Goal: Transaction & Acquisition: Purchase product/service

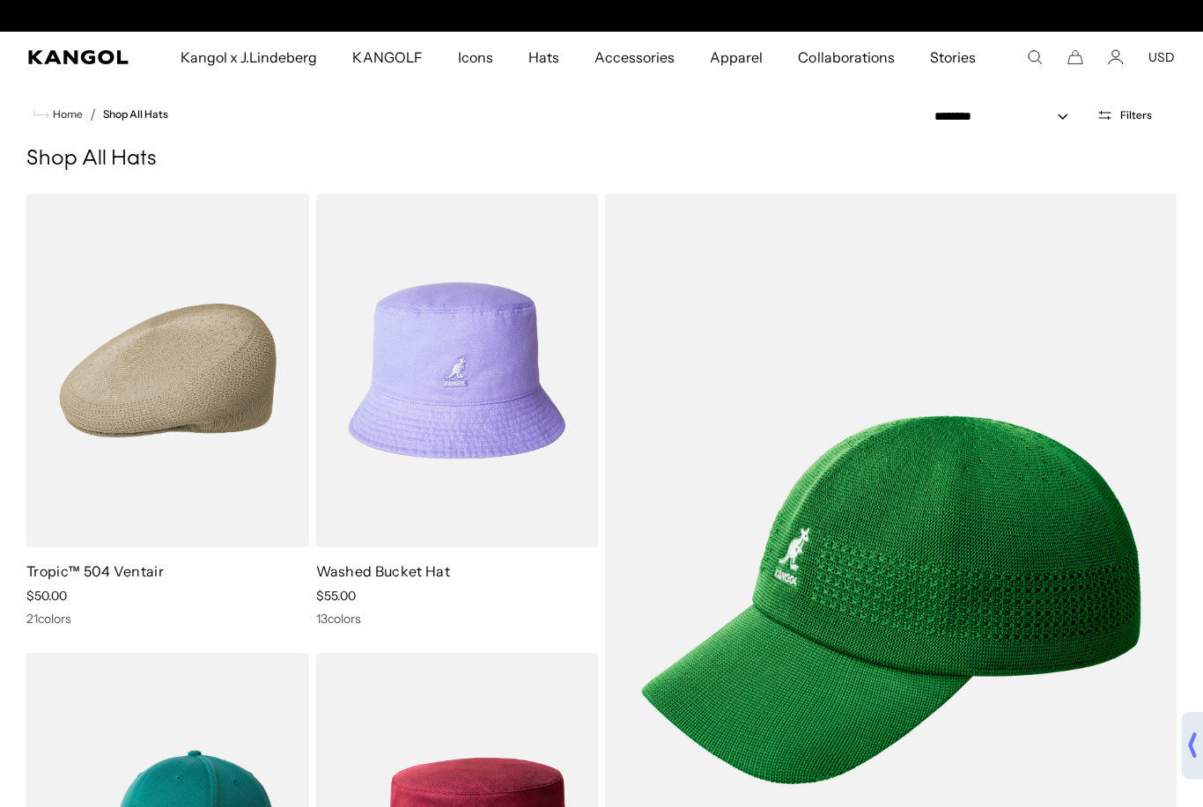
scroll to position [0, 363]
click at [1125, 123] on div "Close dialog Enter your email to unlock 15% OFF your first order *Excludes sele…" at bounding box center [601, 403] width 1203 height 807
click at [44, 55] on icon "Kangol" at bounding box center [78, 57] width 101 height 14
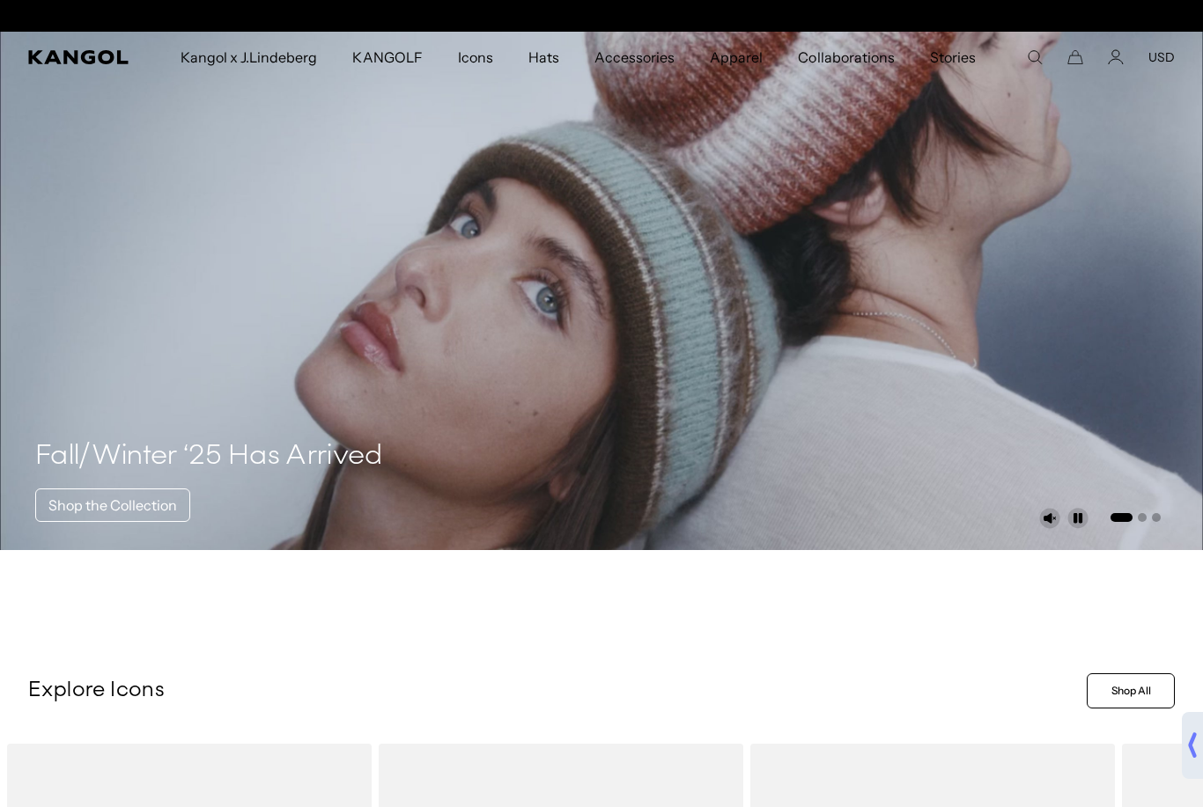
scroll to position [0, 363]
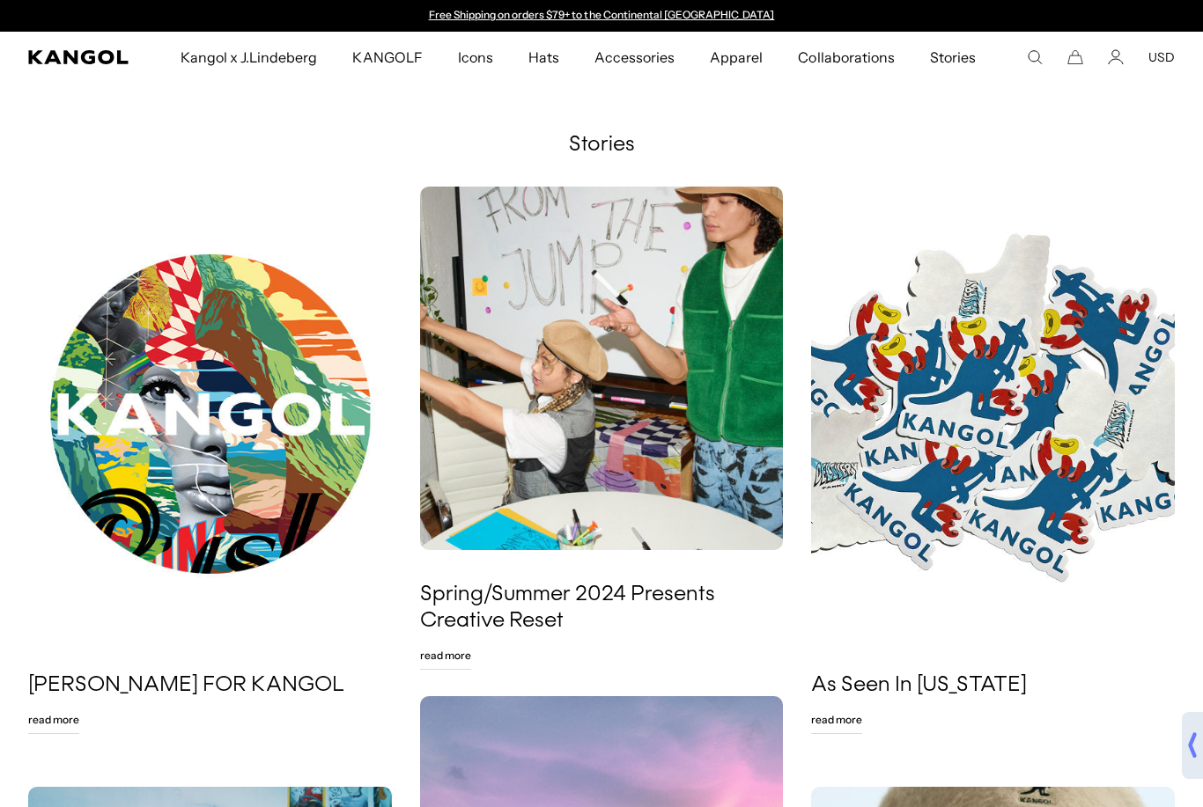
click at [72, 51] on icon "Kangol" at bounding box center [78, 57] width 101 height 14
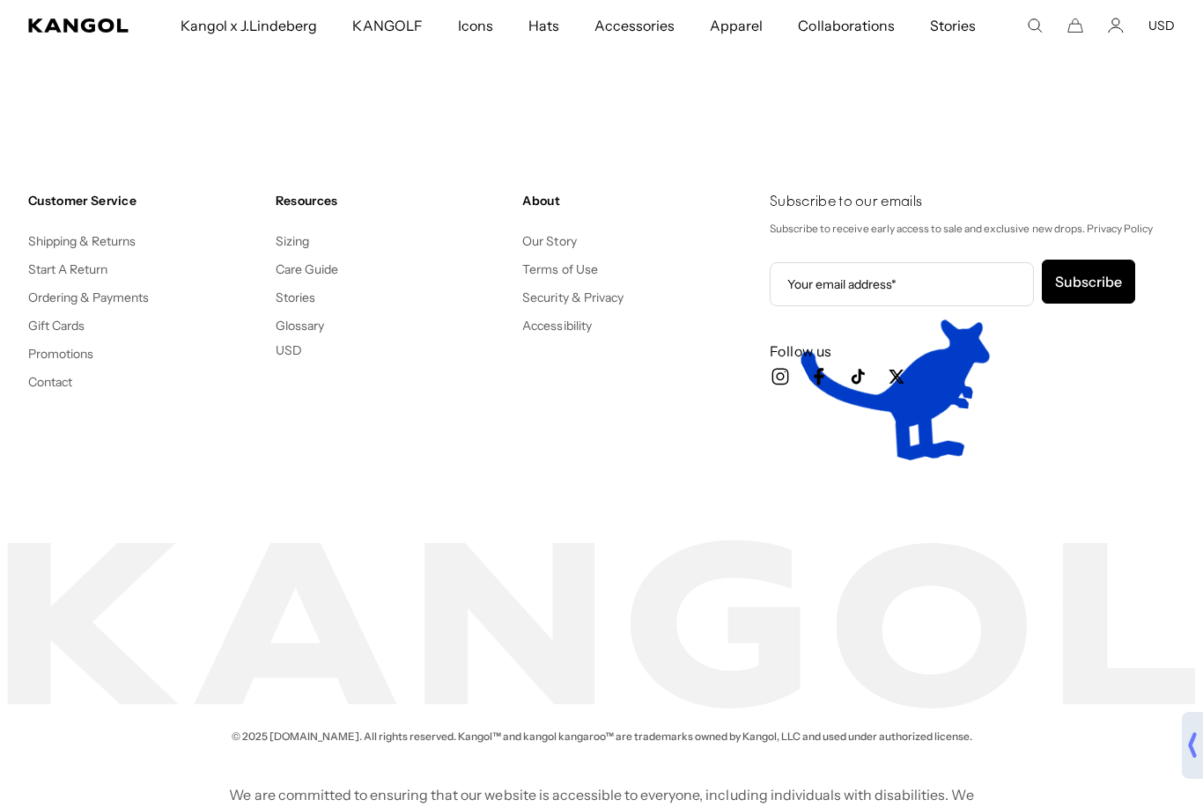
scroll to position [0, 363]
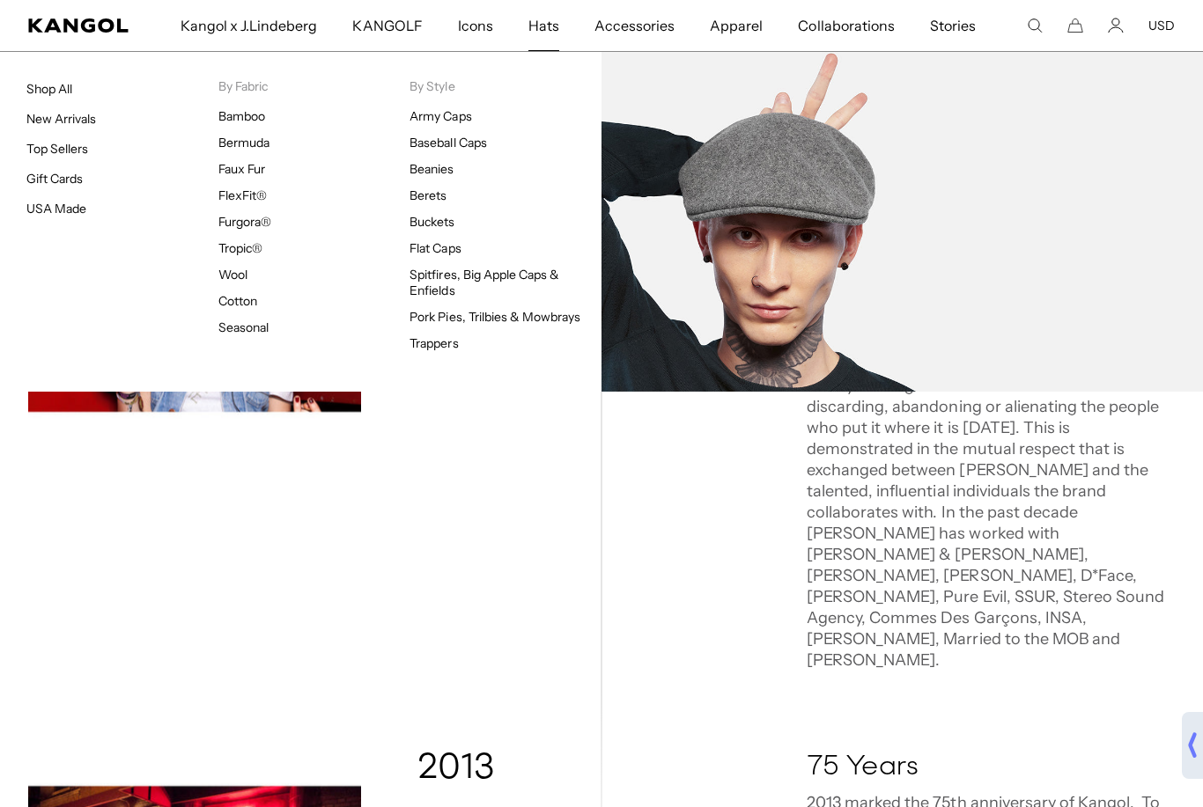
scroll to position [0, 363]
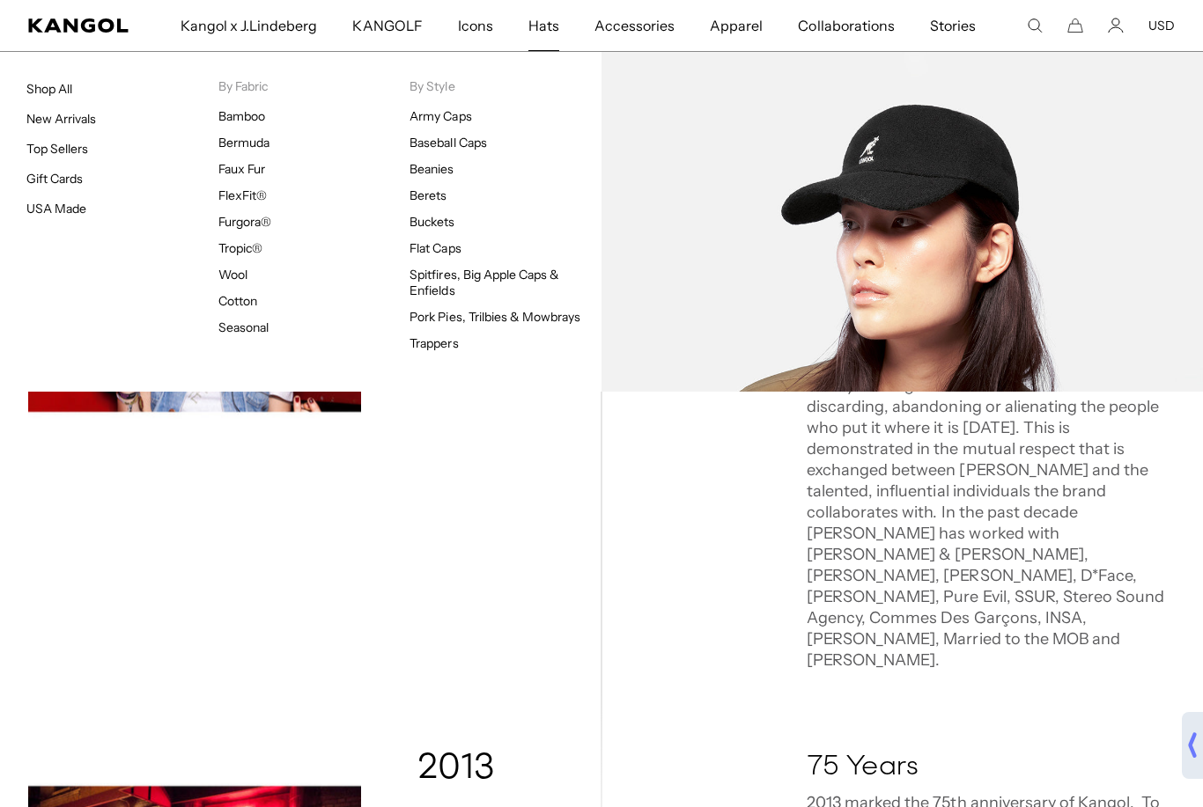
click at [417, 149] on link "Baseball Caps" at bounding box center [447, 143] width 77 height 16
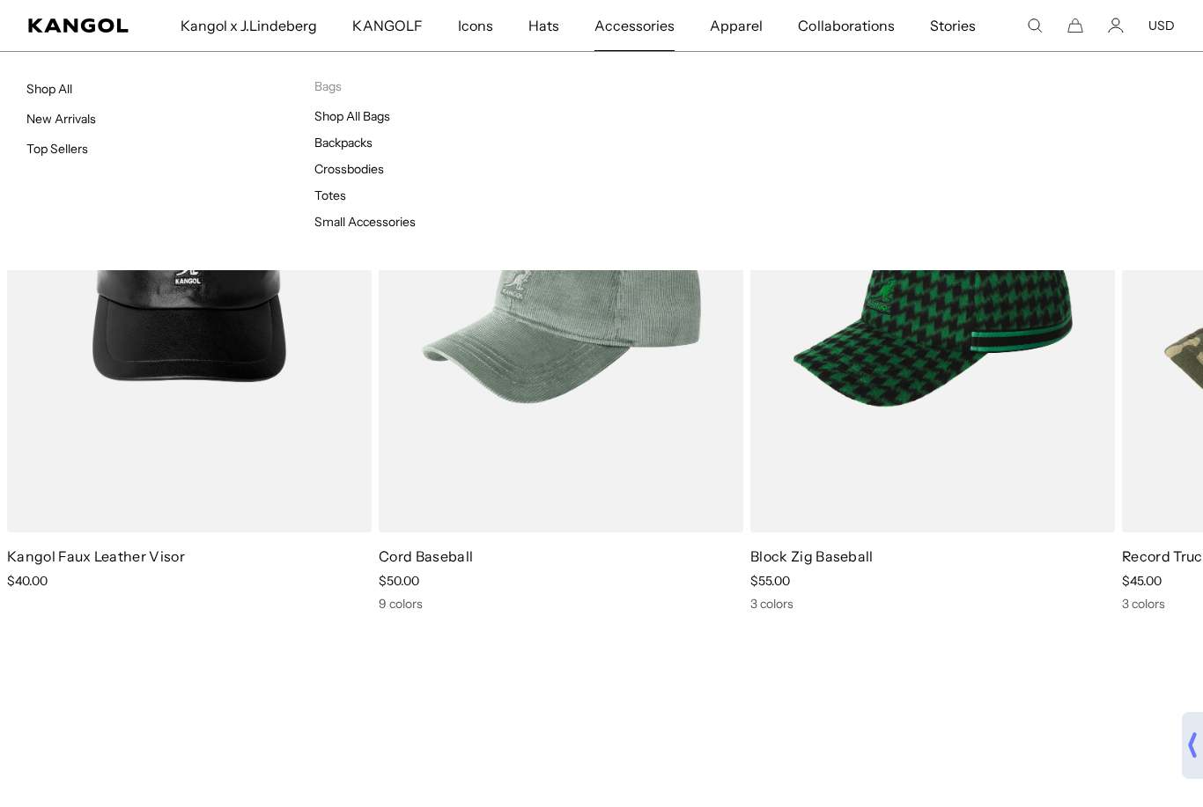
click at [356, 144] on link "Backpacks" at bounding box center [343, 143] width 58 height 16
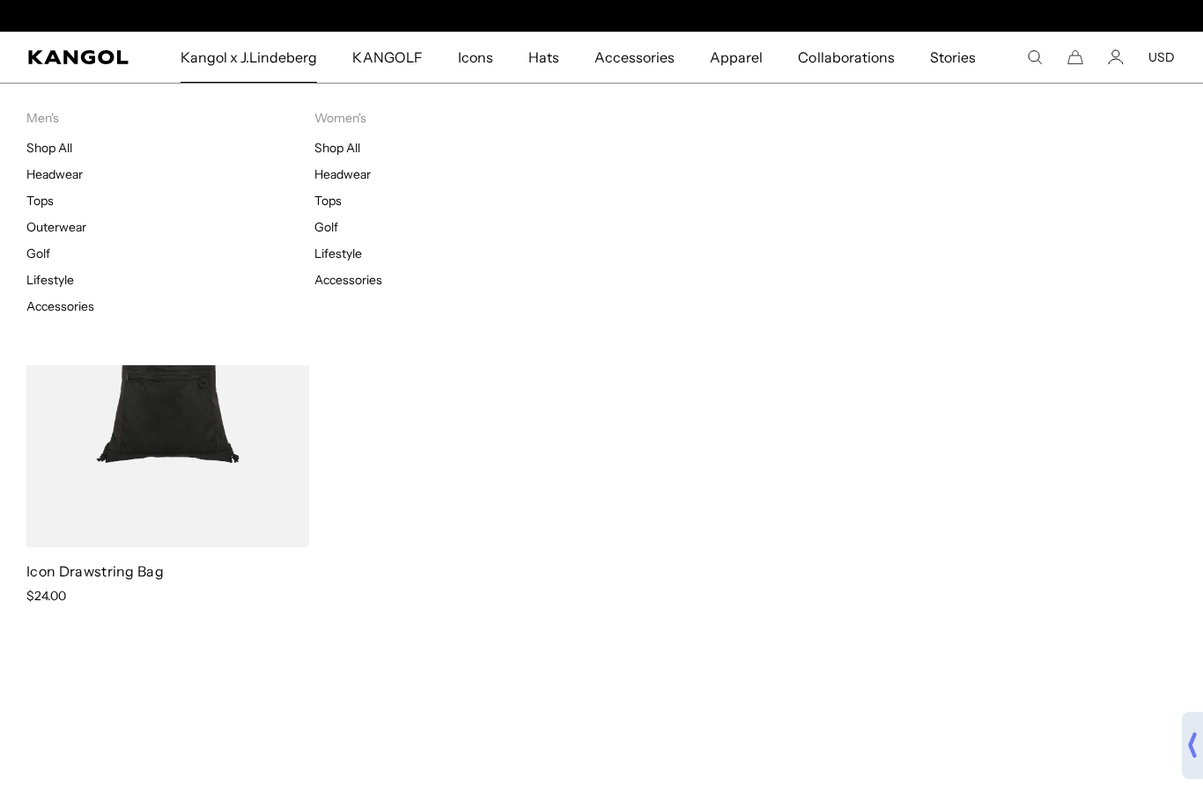
scroll to position [0, 363]
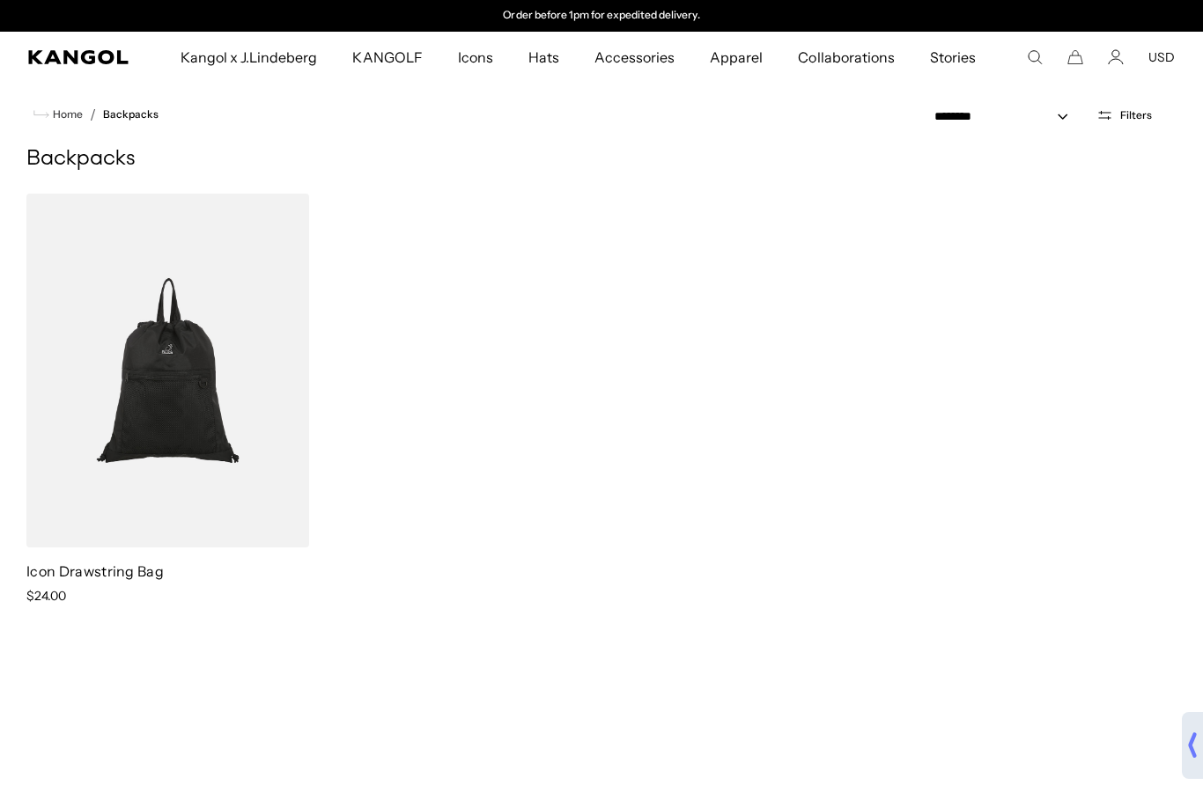
click at [58, 56] on icon "Kangol" at bounding box center [78, 57] width 101 height 14
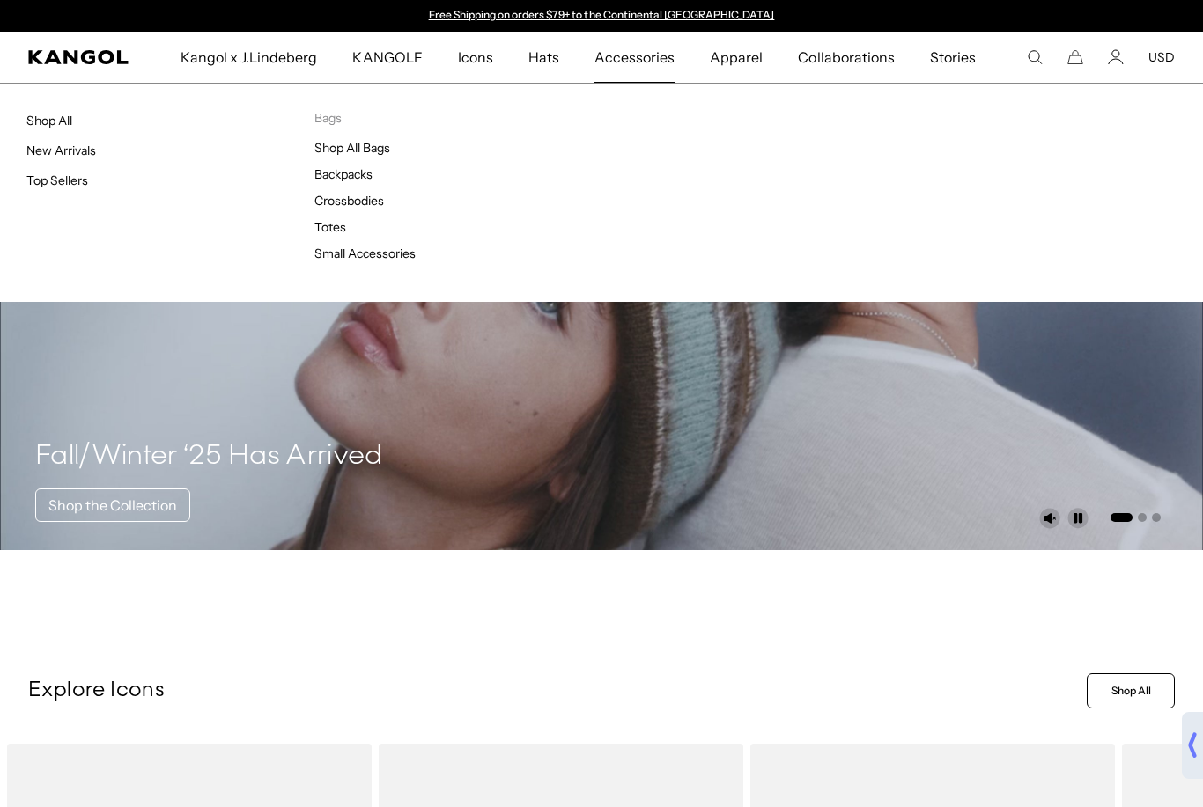
click at [384, 202] on link "Crossbodies" at bounding box center [349, 201] width 70 height 16
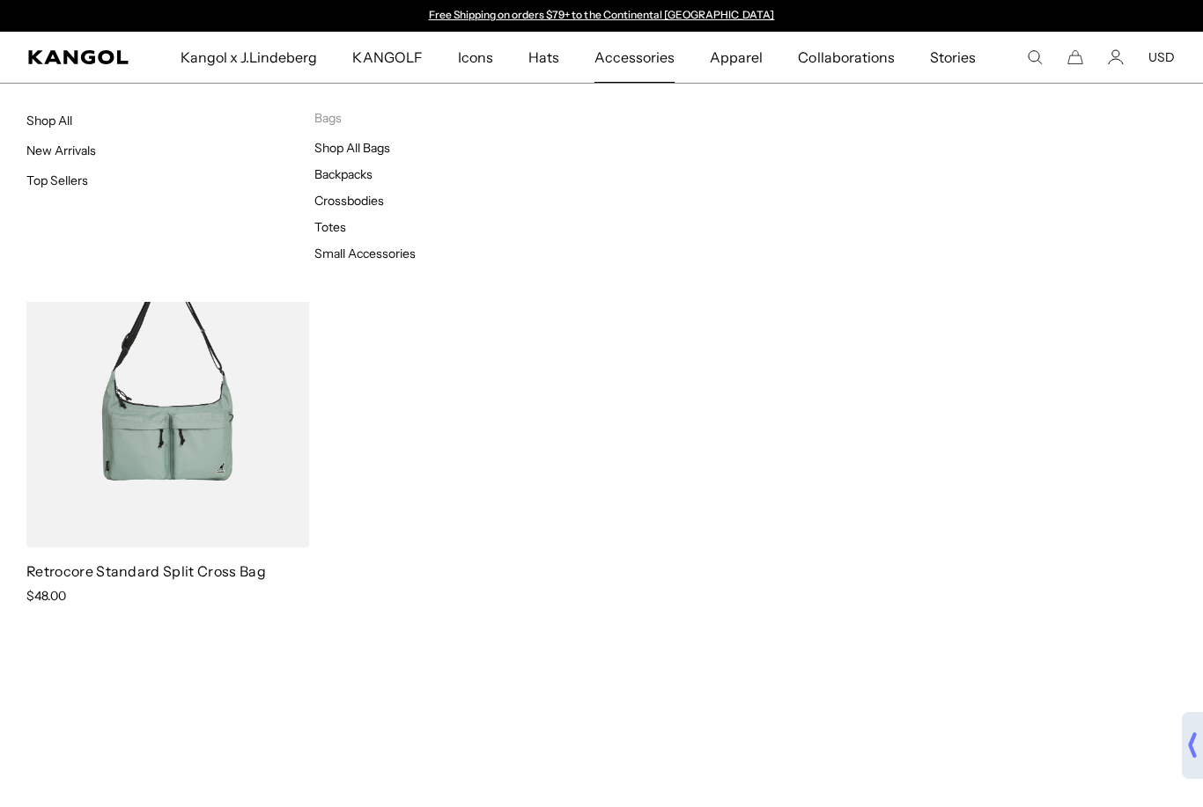
click at [330, 223] on link "Totes" at bounding box center [330, 227] width 32 height 16
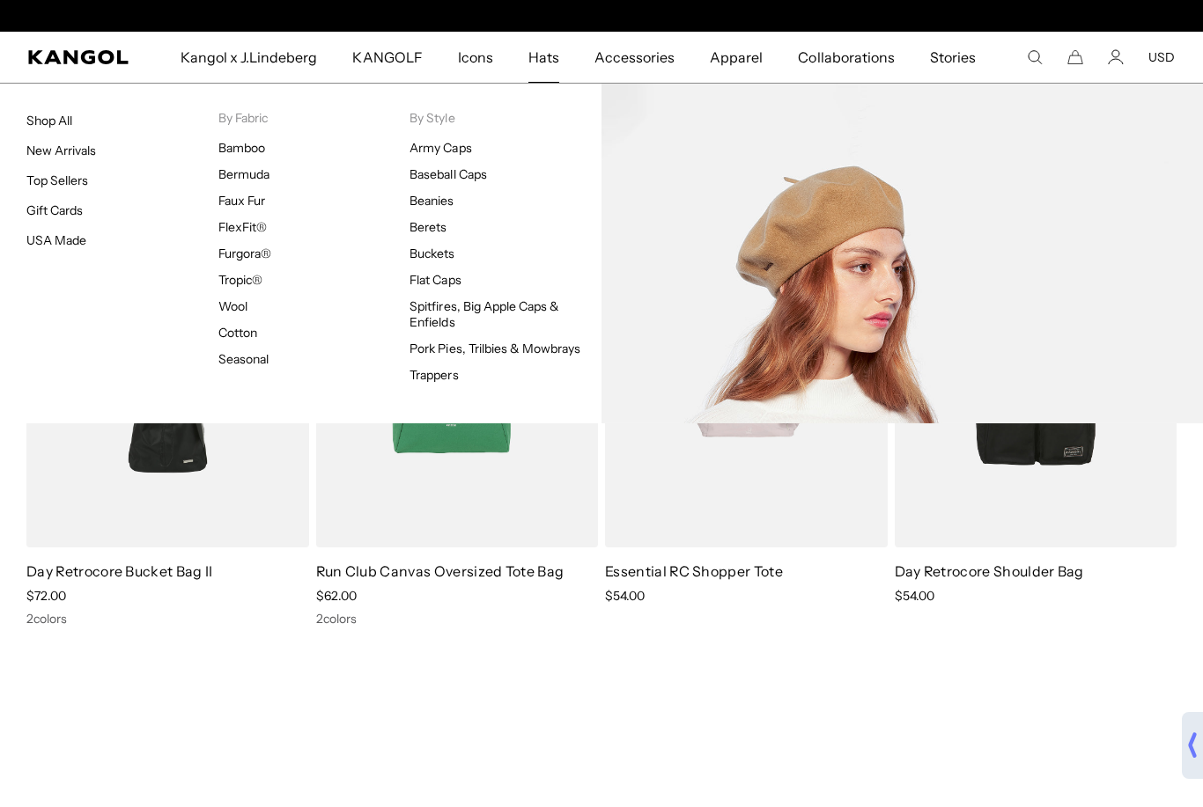
scroll to position [0, 363]
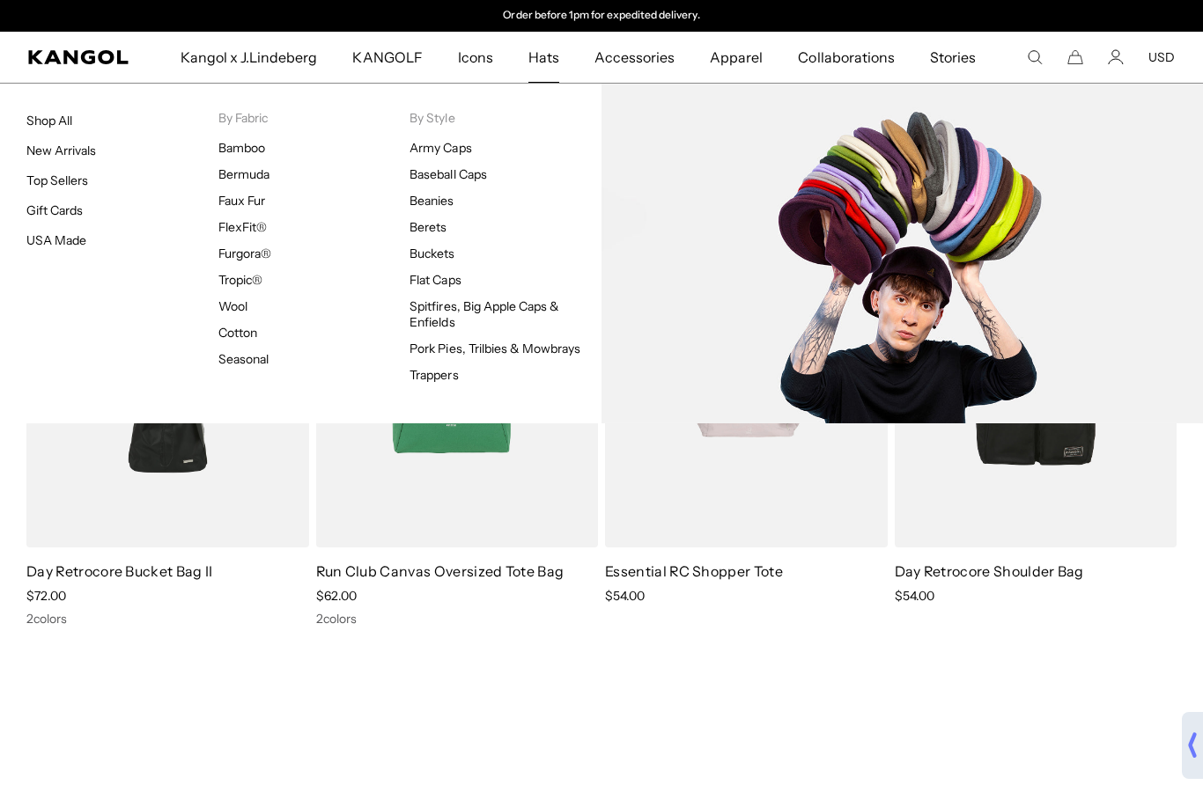
click at [445, 278] on link "Flat Caps" at bounding box center [434, 280] width 51 height 16
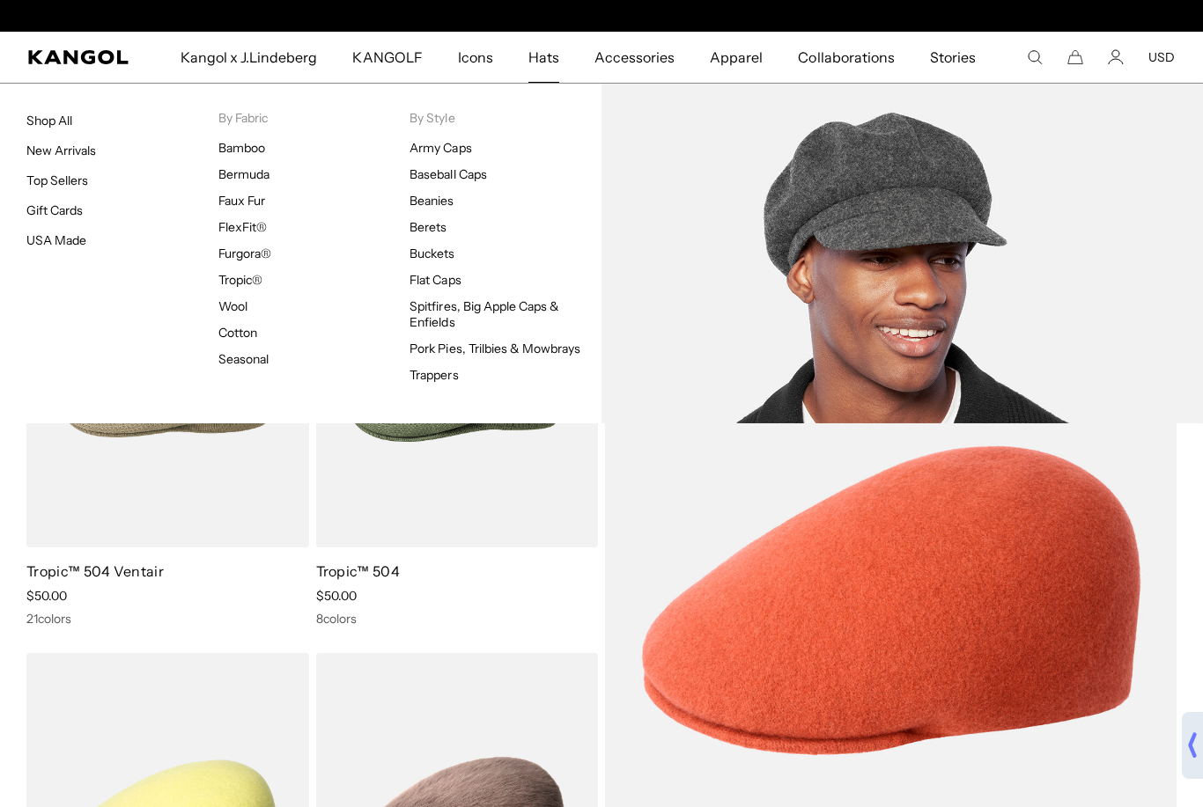
scroll to position [0, 363]
click at [504, 305] on link "Spitfires, Big Apple Caps & Enfields" at bounding box center [484, 314] width 150 height 32
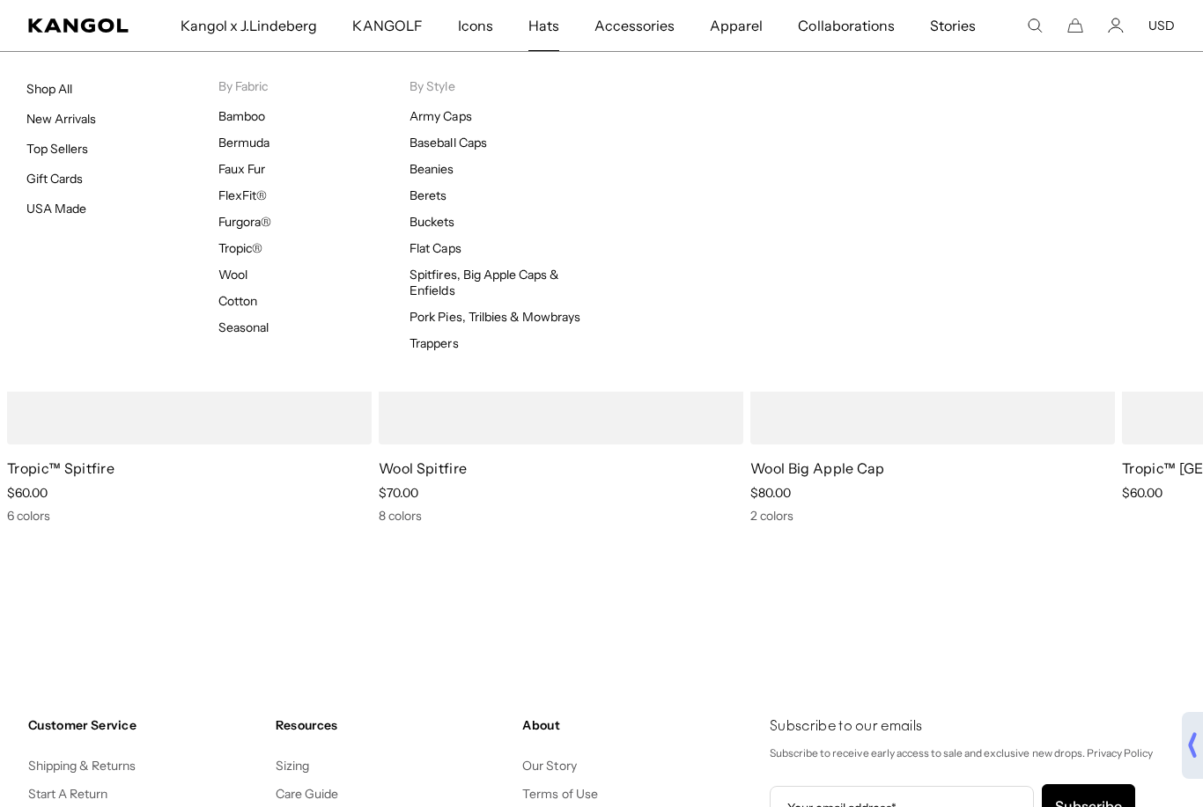
click at [81, 146] on link "Top Sellers" at bounding box center [57, 149] width 62 height 16
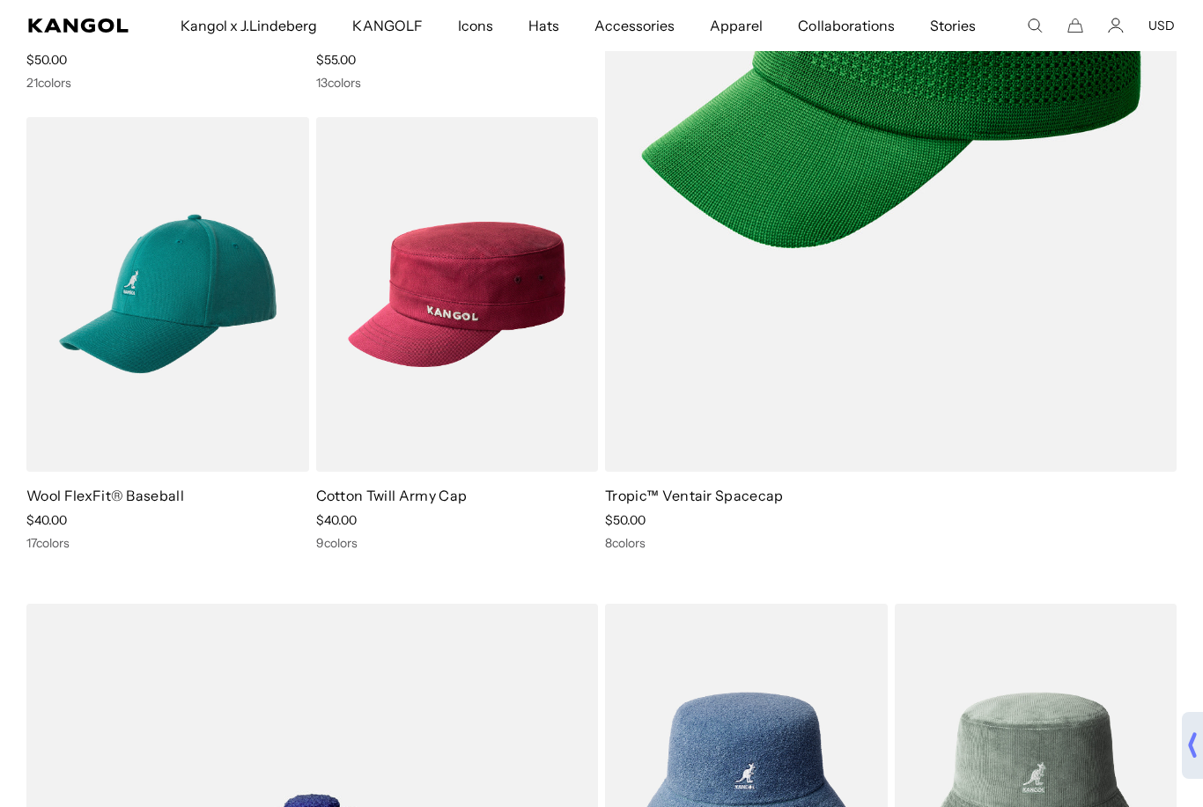
scroll to position [534, 0]
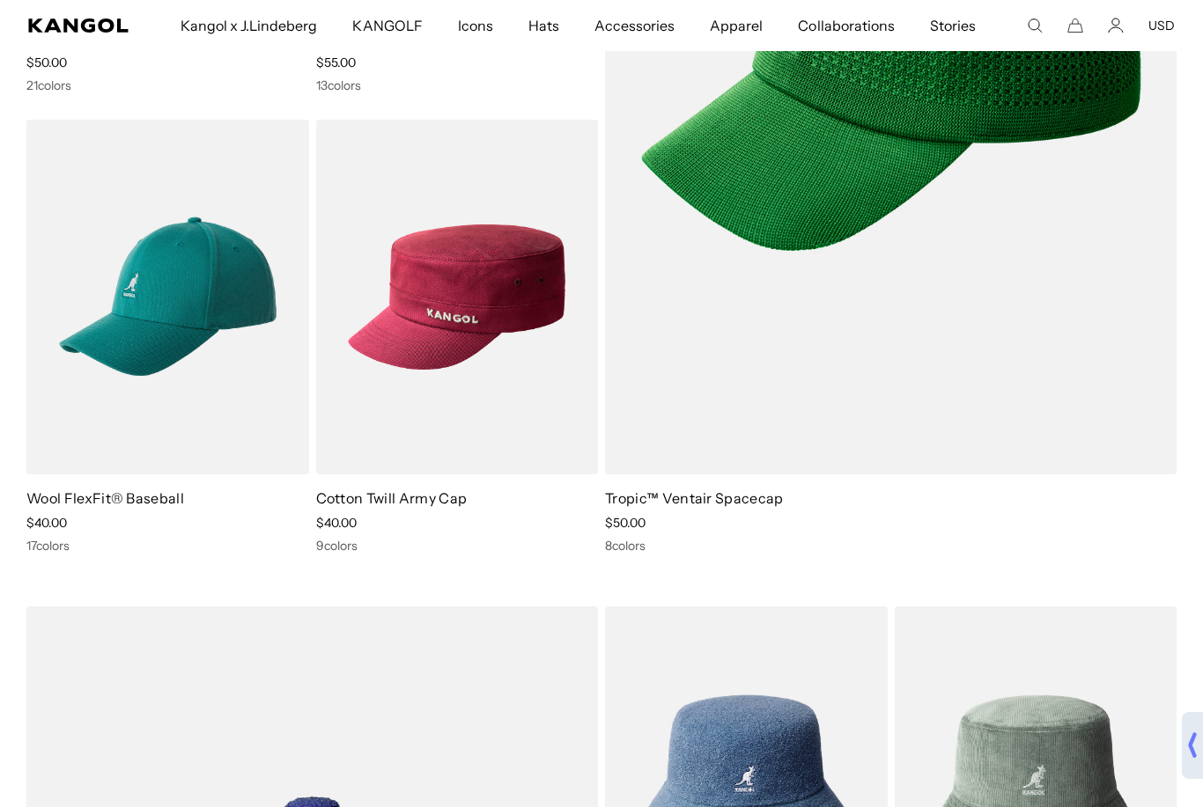
click at [0, 0] on img at bounding box center [0, 0] width 0 height 0
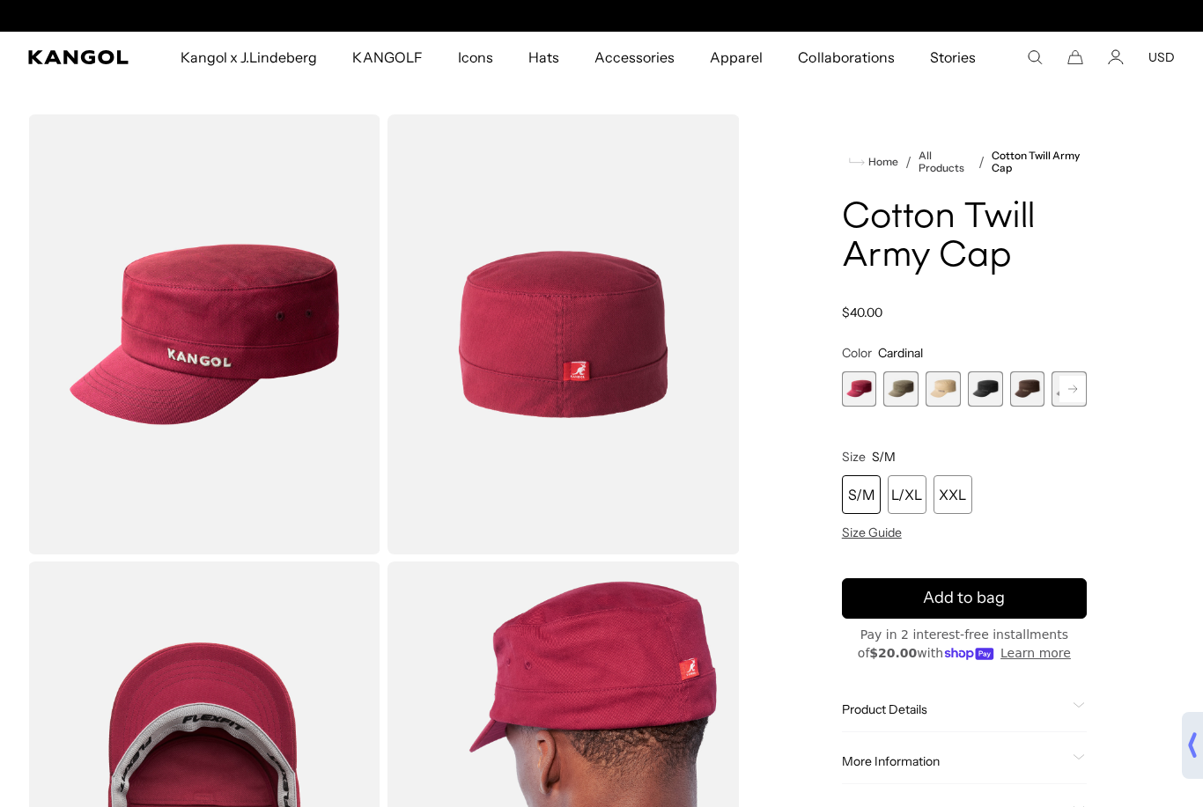
click at [987, 405] on span "4 of 9" at bounding box center [985, 389] width 35 height 35
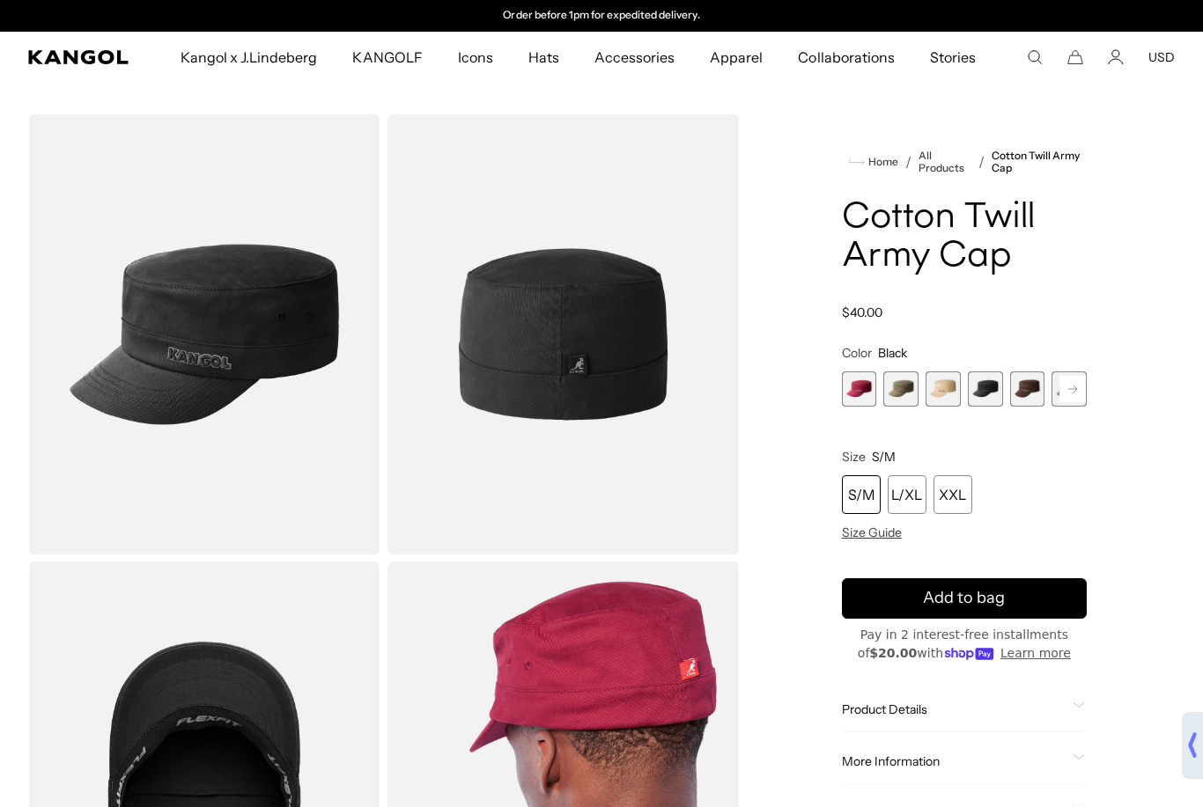
click at [985, 393] on span "4 of 9" at bounding box center [985, 389] width 35 height 35
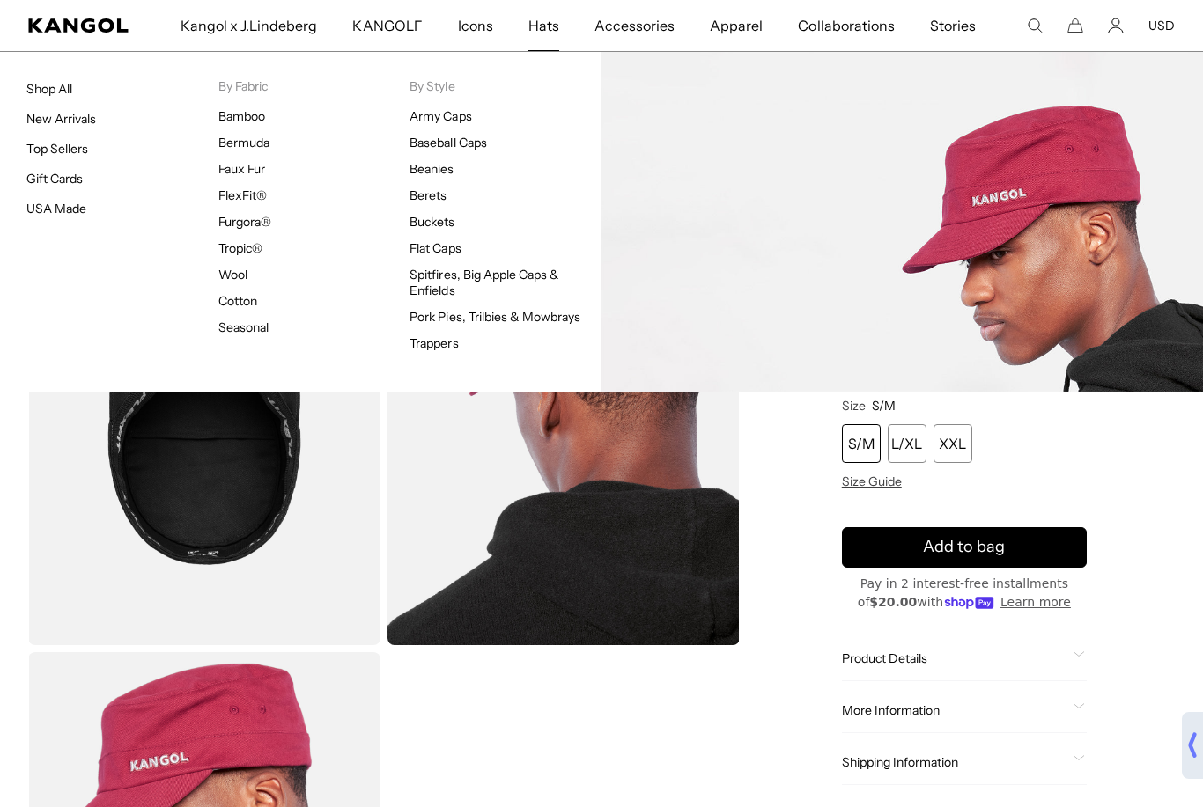
click at [452, 108] on link "Army Caps" at bounding box center [440, 116] width 62 height 16
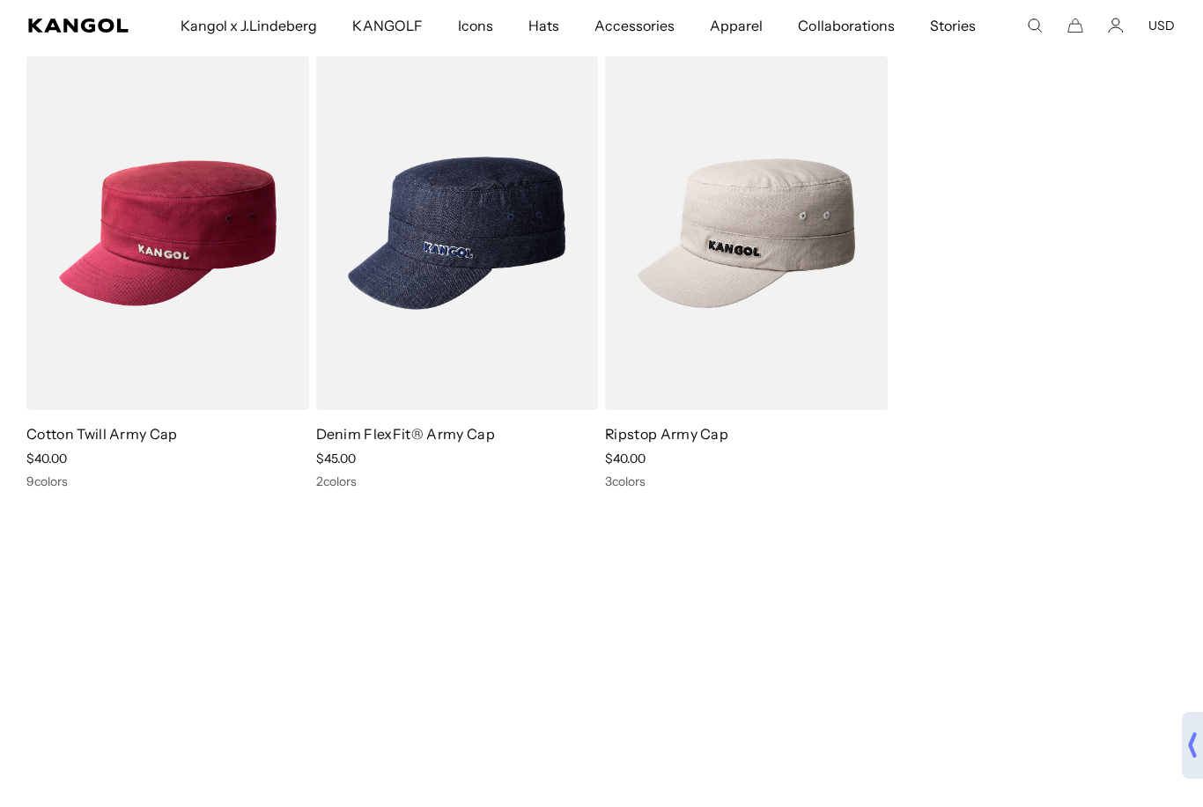
click at [0, 0] on img at bounding box center [0, 0] width 0 height 0
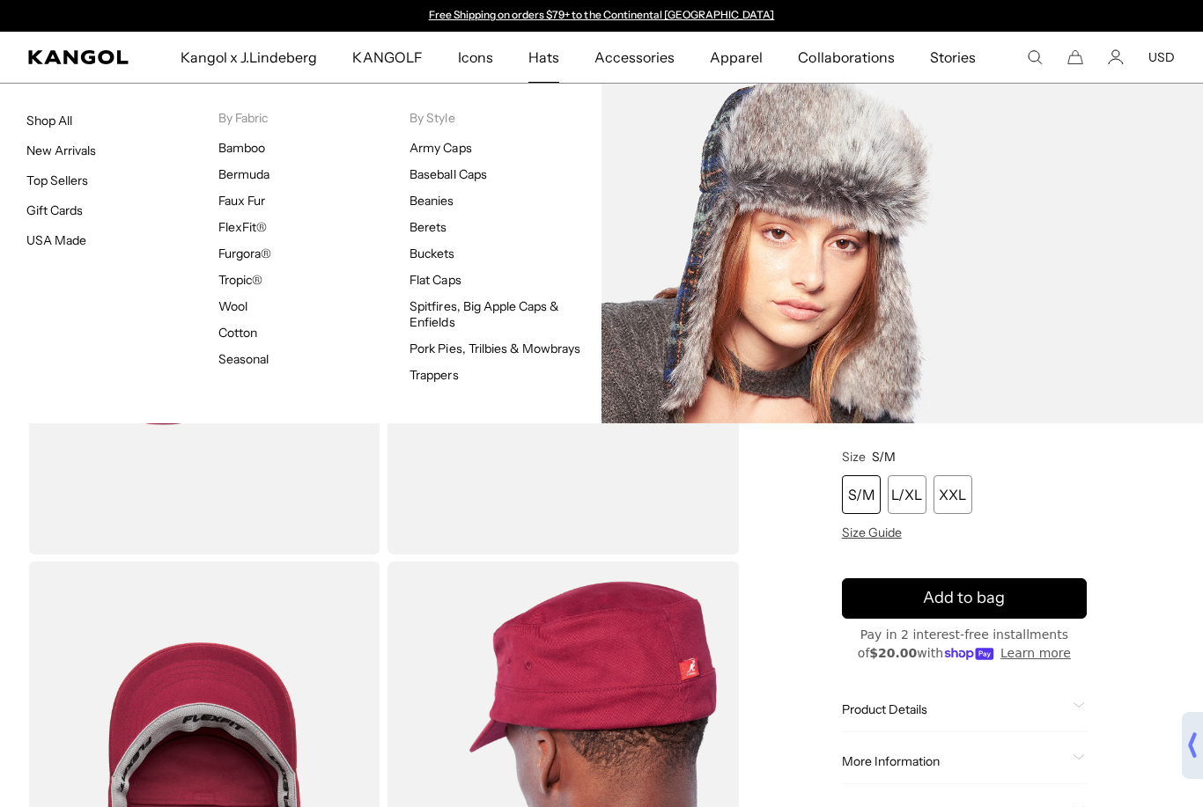
click at [458, 372] on link "Trappers" at bounding box center [433, 375] width 48 height 16
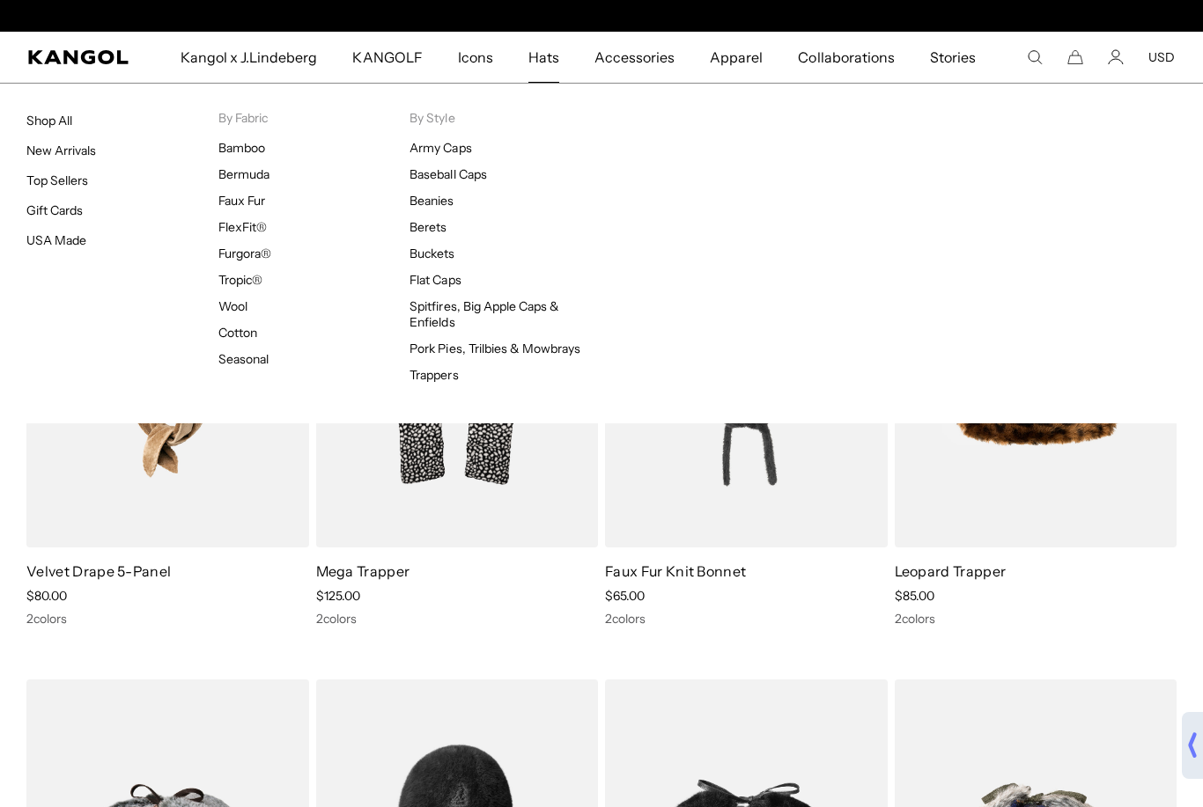
scroll to position [0, 363]
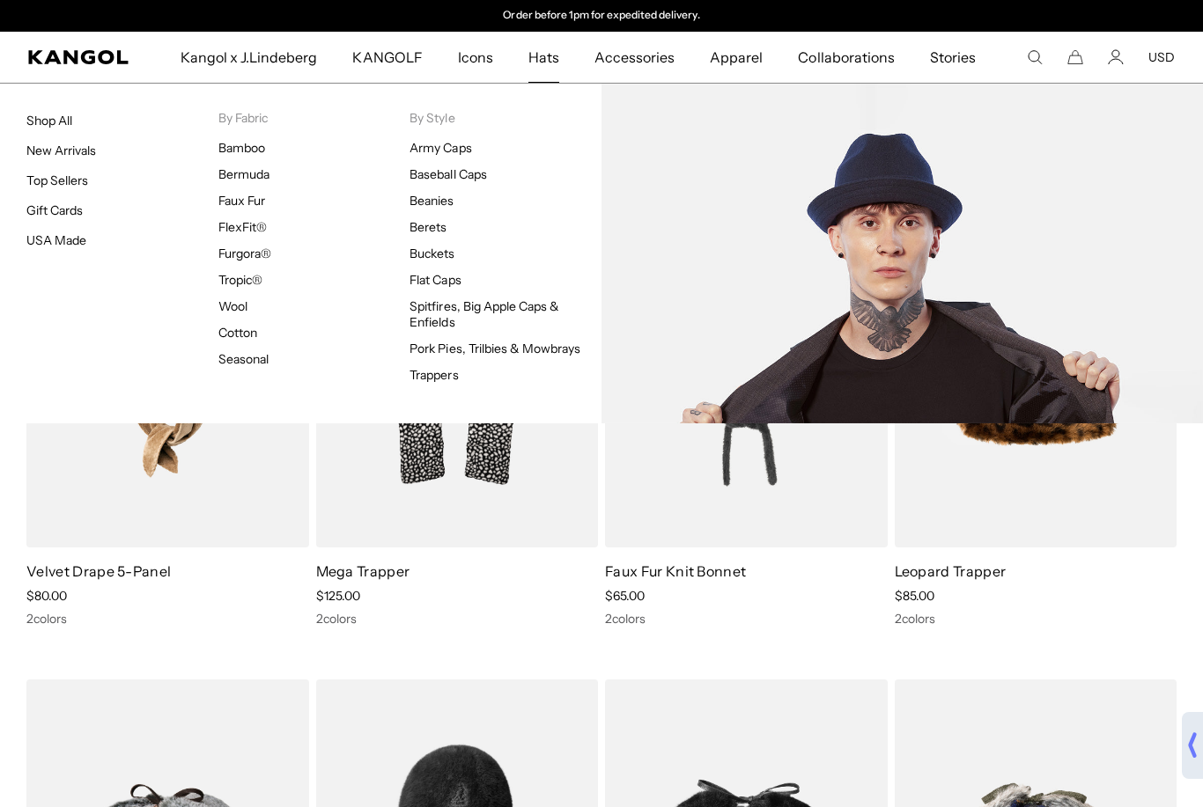
click at [500, 347] on link "Pork Pies, Trilbies & Mowbrays" at bounding box center [494, 349] width 171 height 16
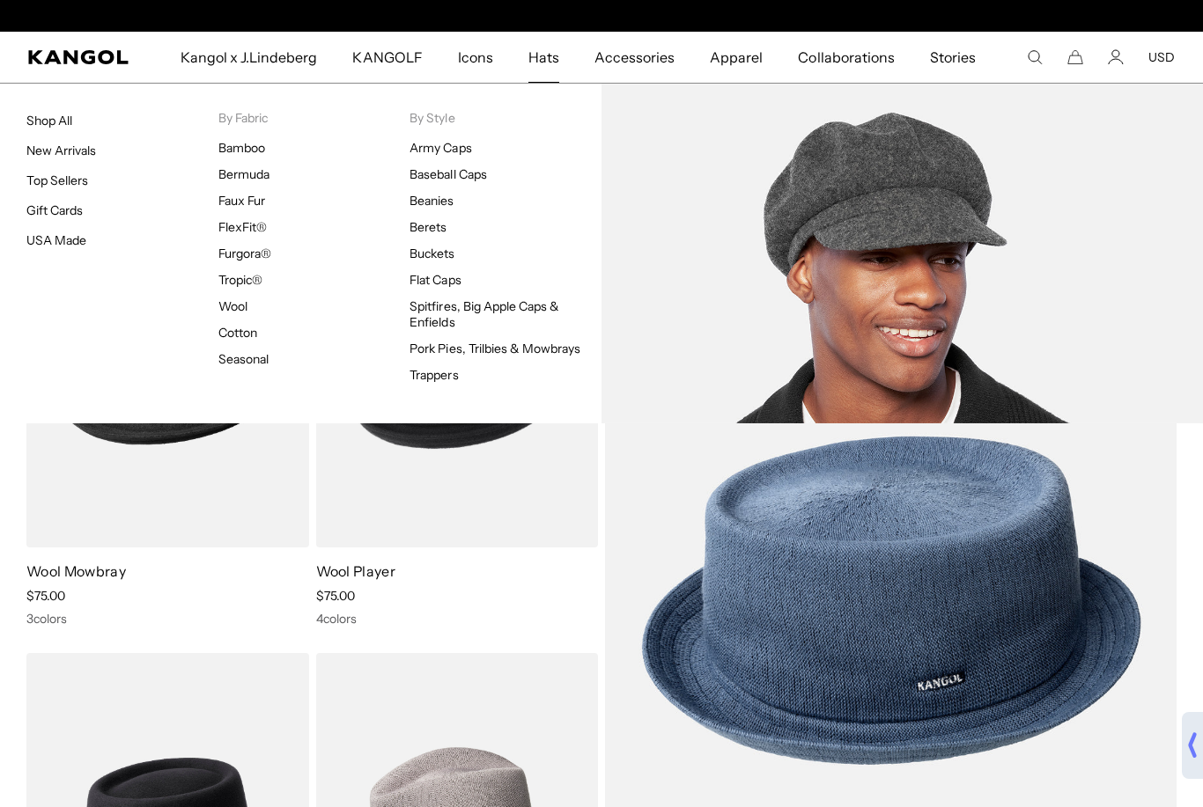
scroll to position [0, 363]
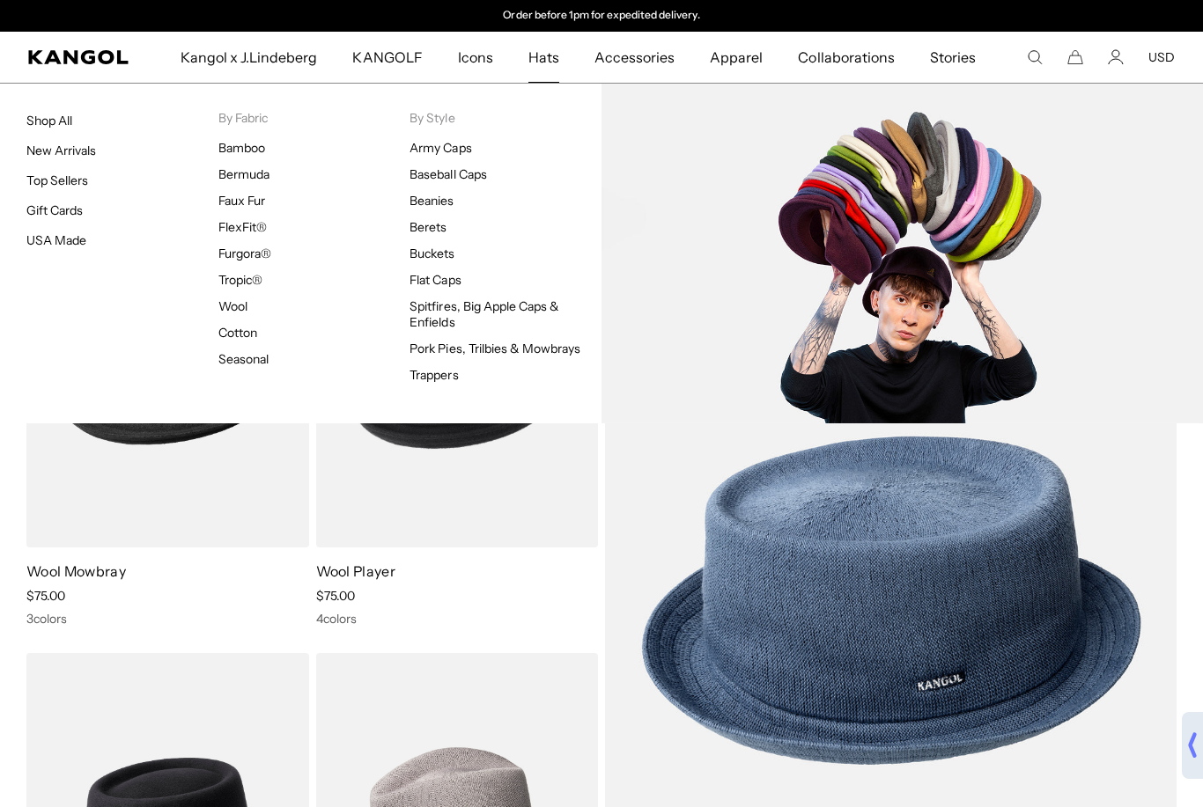
click at [443, 282] on link "Flat Caps" at bounding box center [434, 280] width 51 height 16
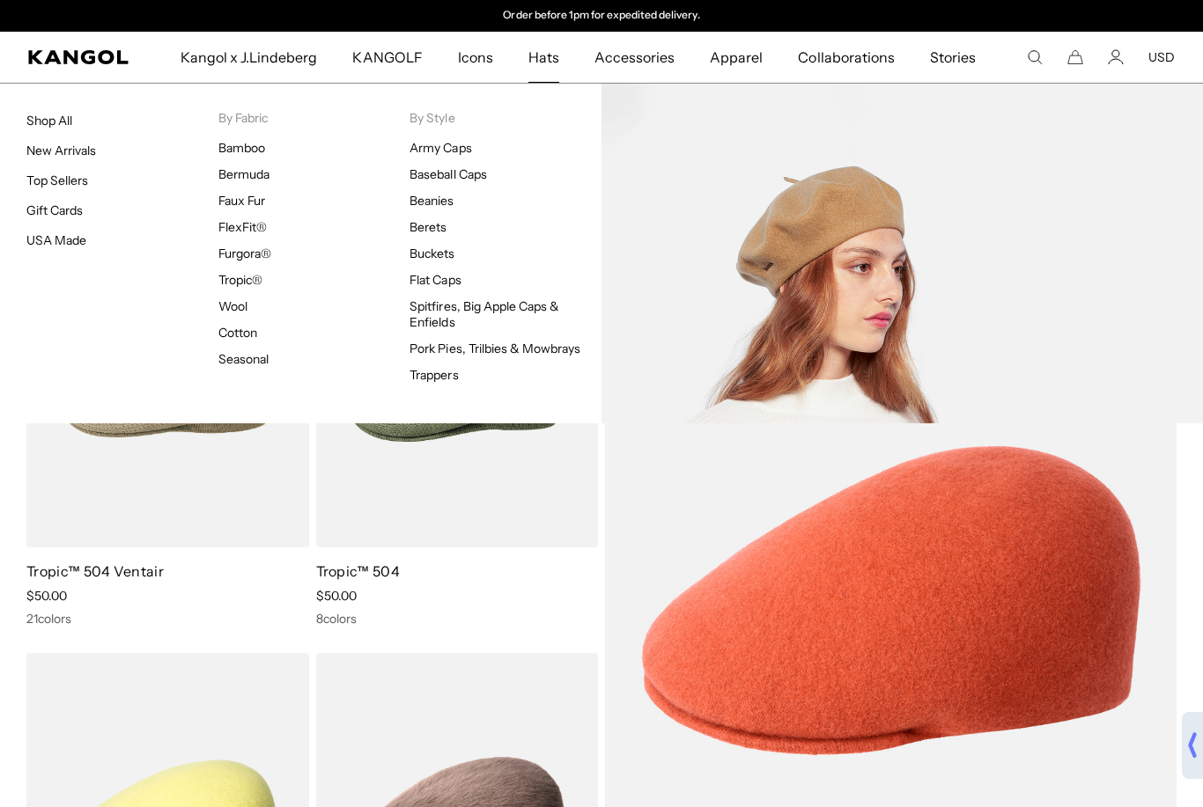
click at [438, 232] on link "Berets" at bounding box center [427, 227] width 37 height 16
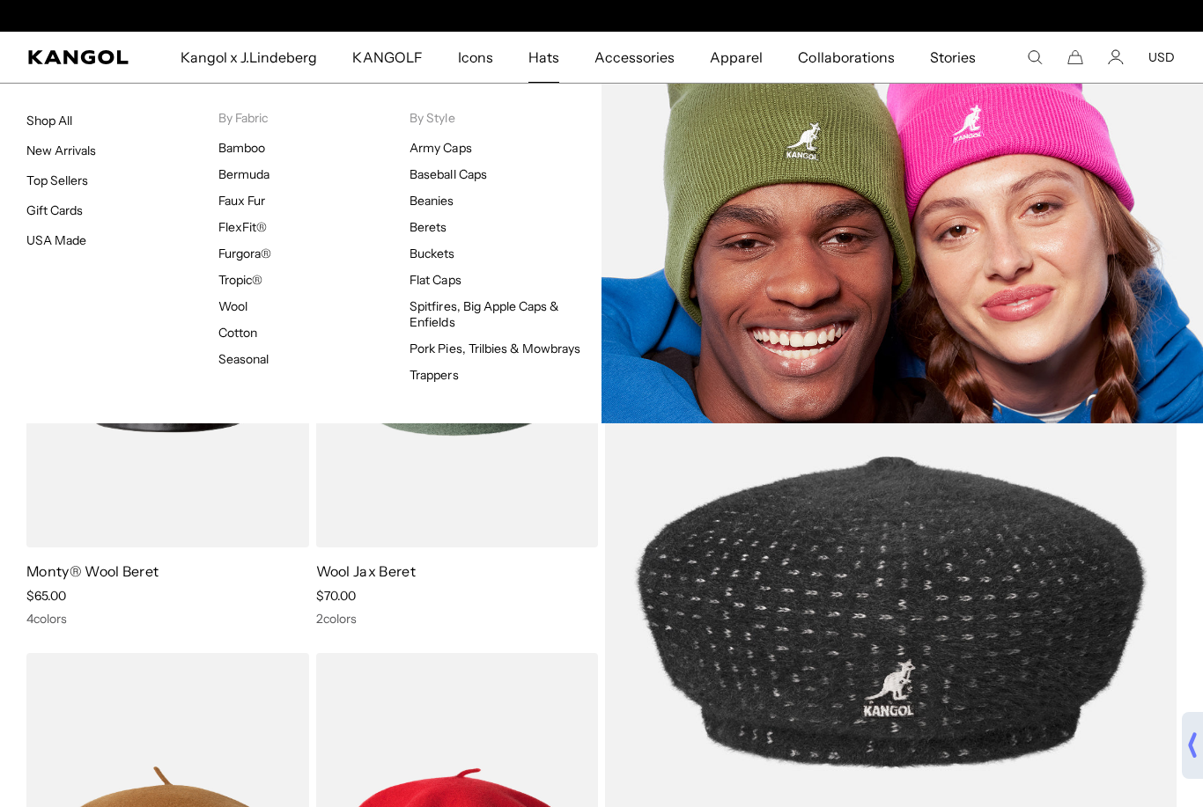
scroll to position [0, 363]
click at [443, 195] on link "Beanies" at bounding box center [431, 201] width 44 height 16
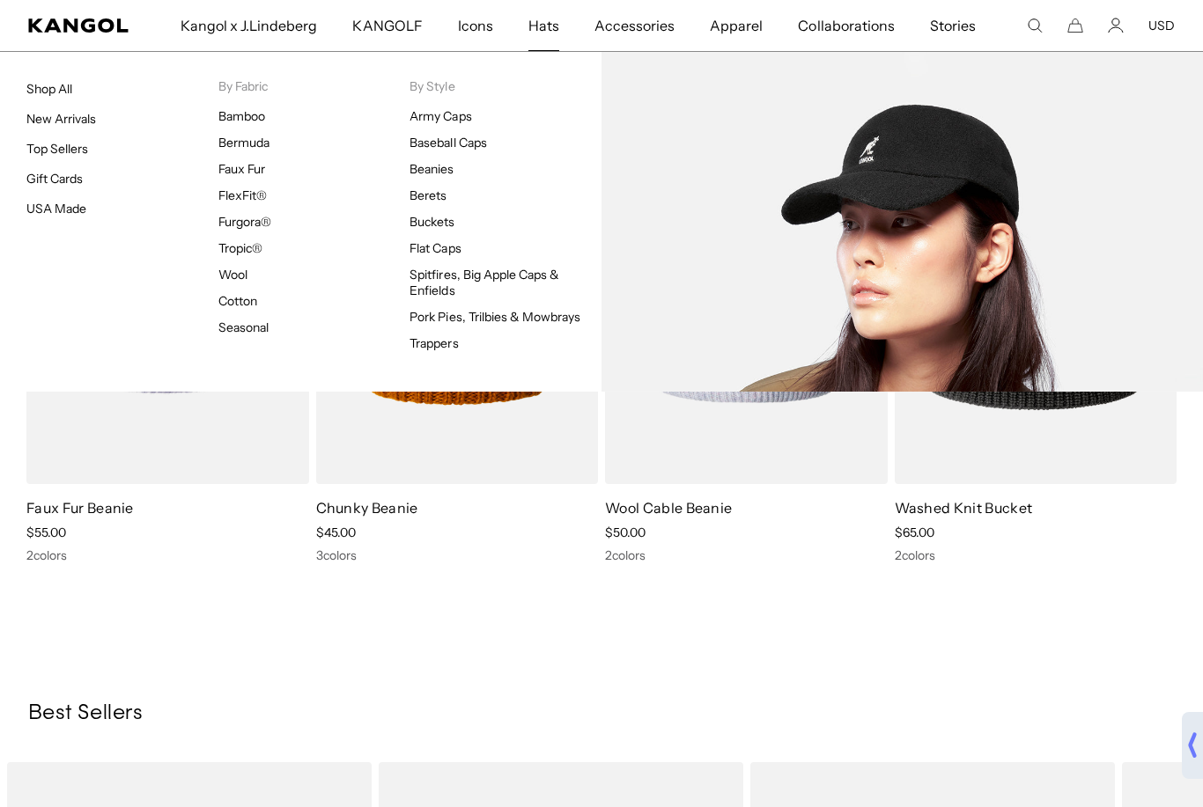
click at [468, 159] on ul "Army Caps Baseball Caps Beanies Berets Buckets Flat Caps Spitfires, Big Apple C…" at bounding box center [505, 229] width 192 height 243
click at [460, 146] on link "Baseball Caps" at bounding box center [447, 143] width 77 height 16
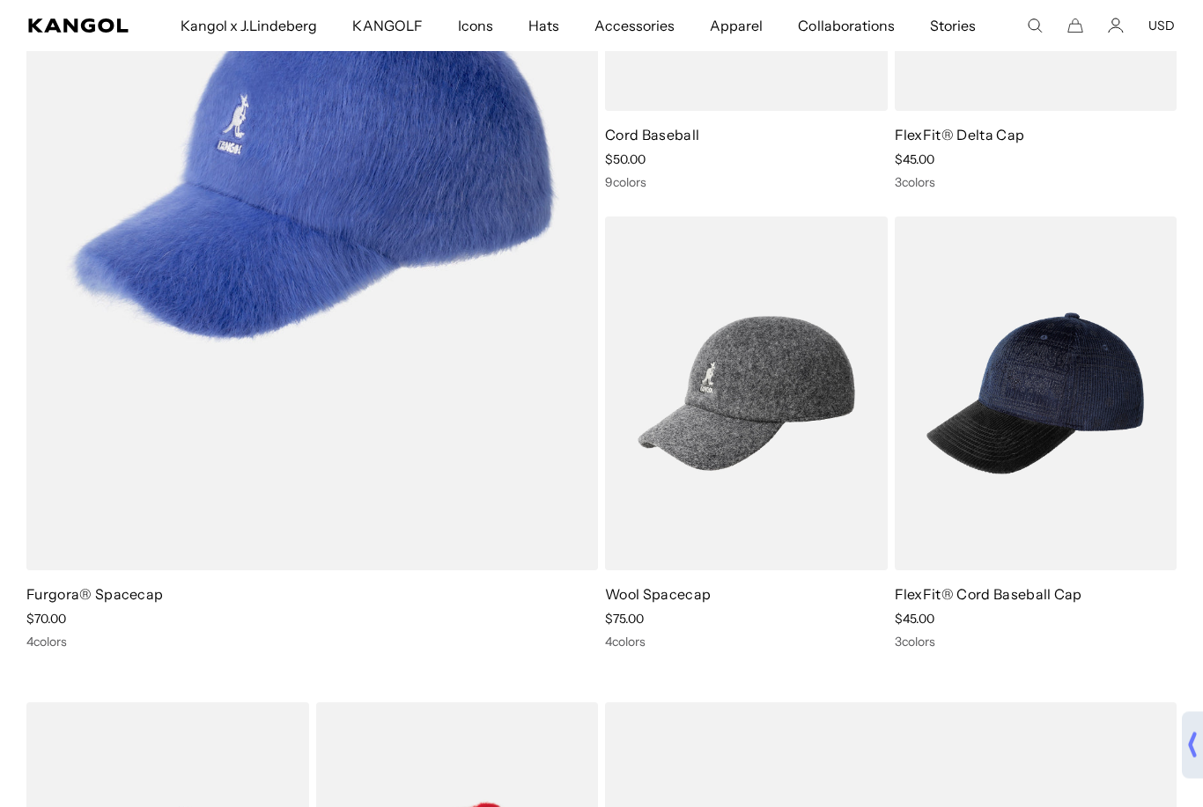
scroll to position [3224, 0]
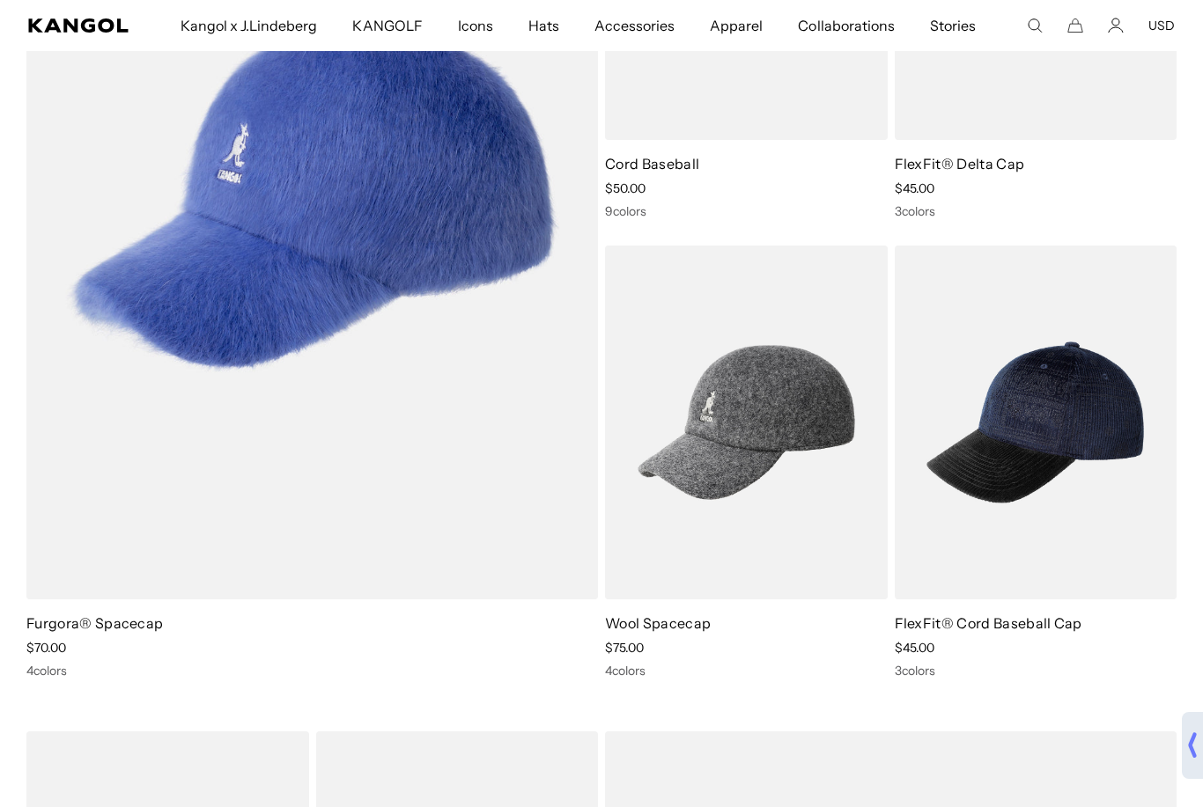
click at [0, 0] on img at bounding box center [0, 0] width 0 height 0
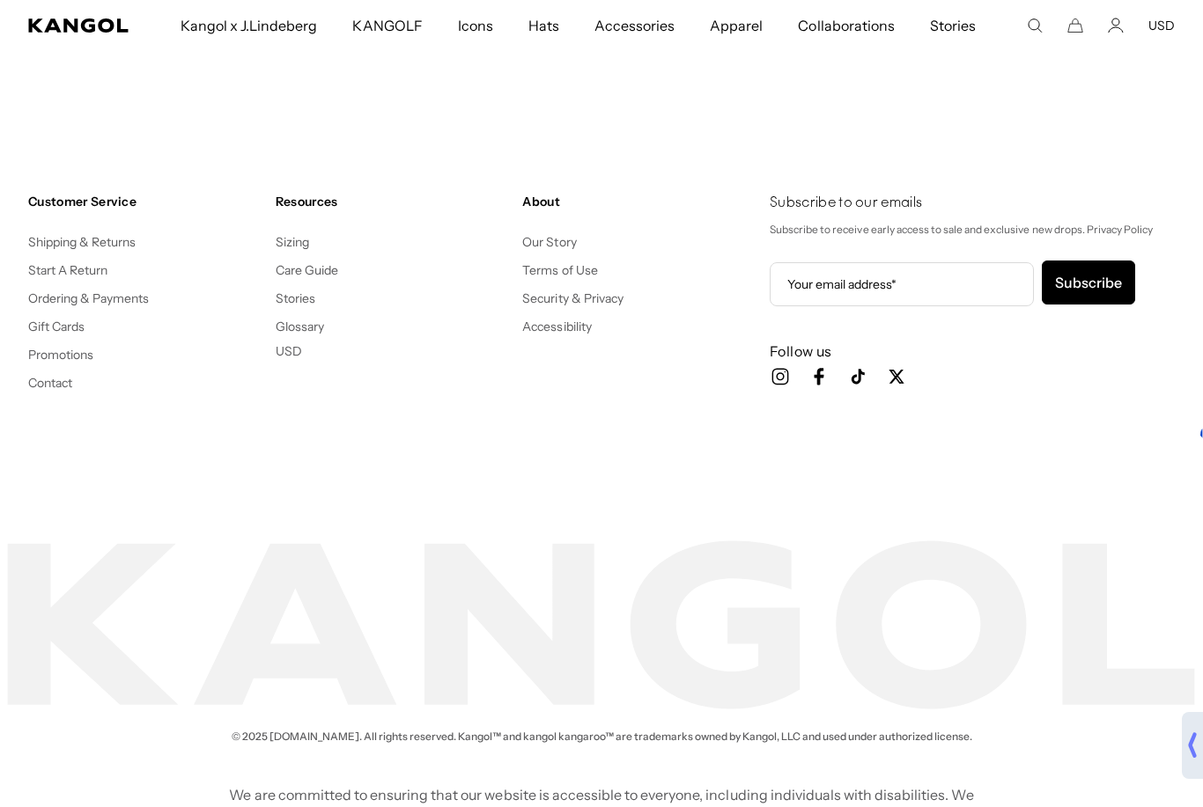
scroll to position [0, 363]
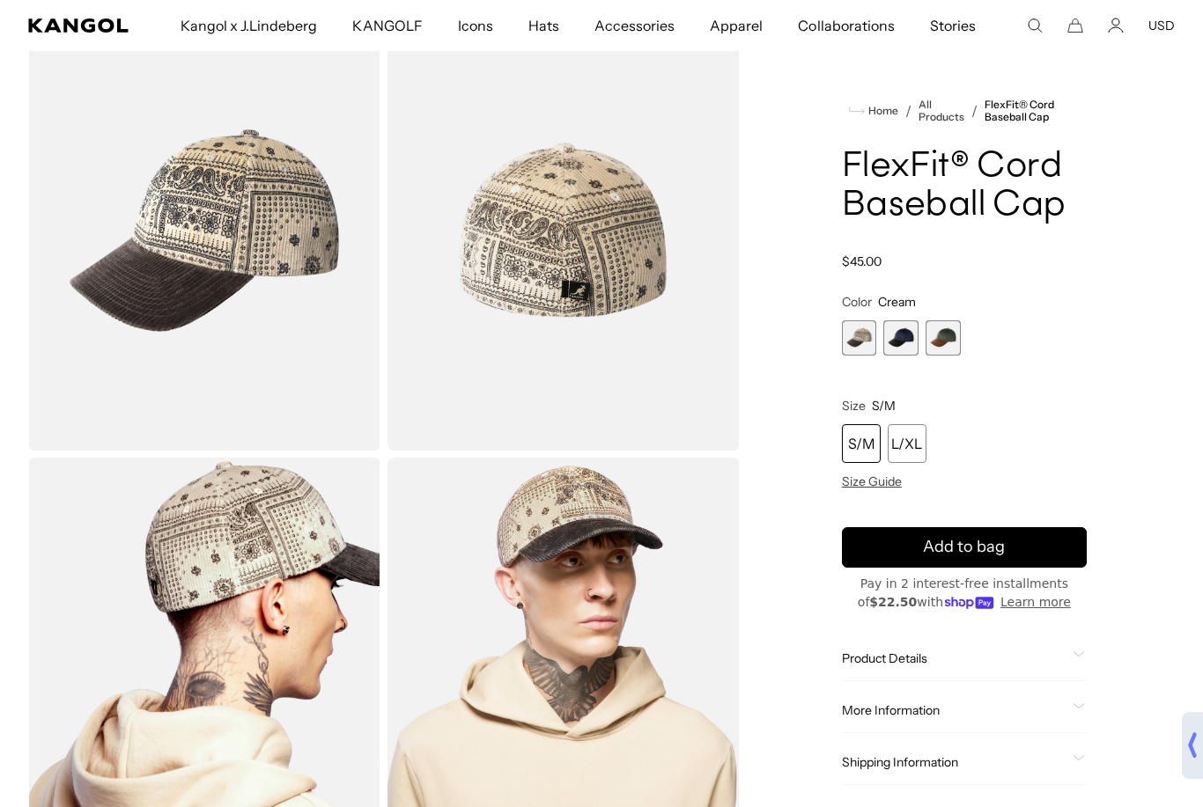
scroll to position [0, 363]
click at [142, 735] on img "Gallery Viewer" at bounding box center [204, 678] width 352 height 440
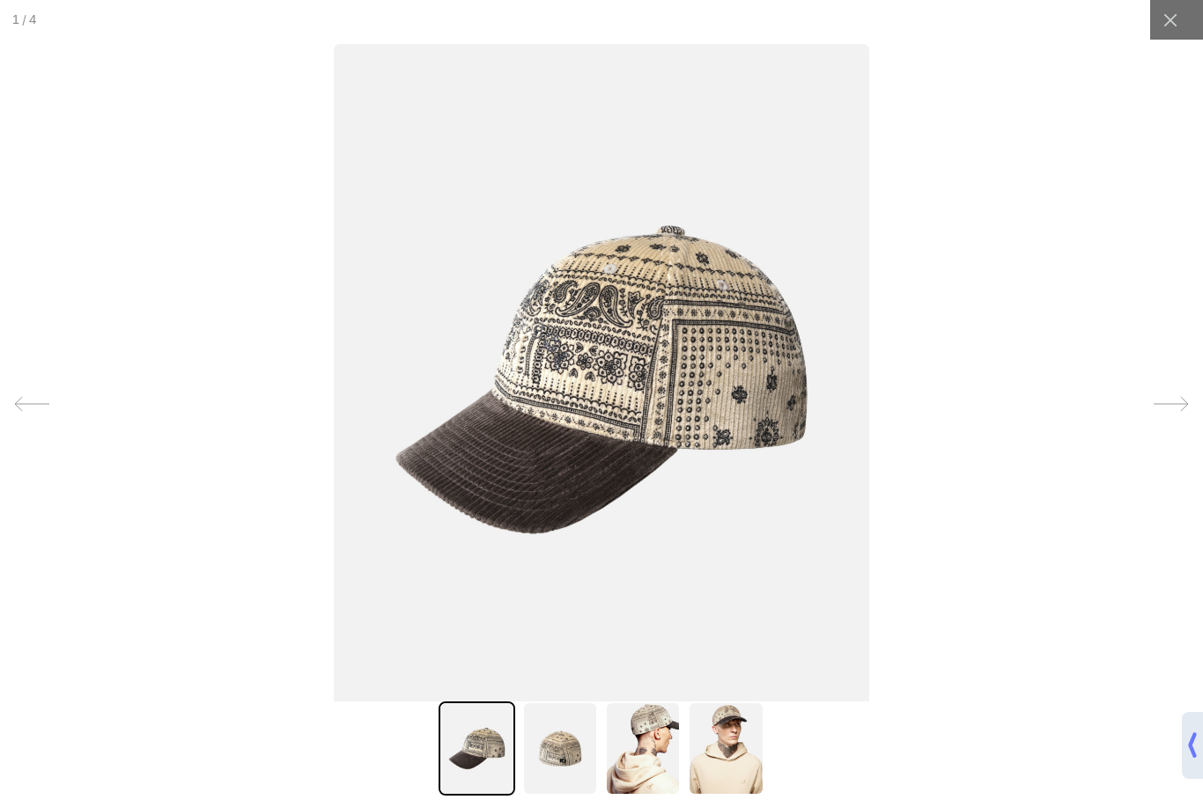
click at [1194, 16] on div at bounding box center [1176, 20] width 53 height 40
click at [1166, 34] on div at bounding box center [1170, 20] width 40 height 40
click at [1166, 33] on comp-header "Kangol x J.Lindeberg Kangol x J.Lindeberg Men's Shop All Headwear Tops Outerwea…" at bounding box center [601, 25] width 1203 height 51
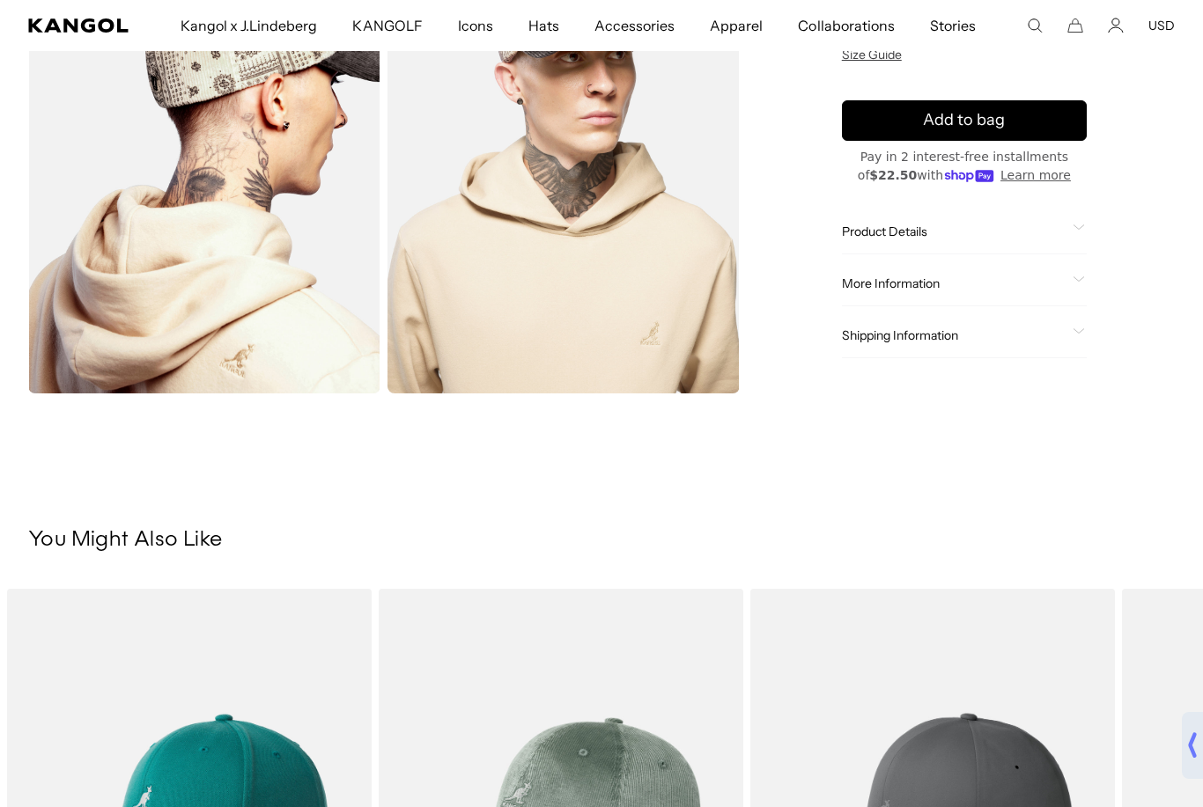
scroll to position [672, 0]
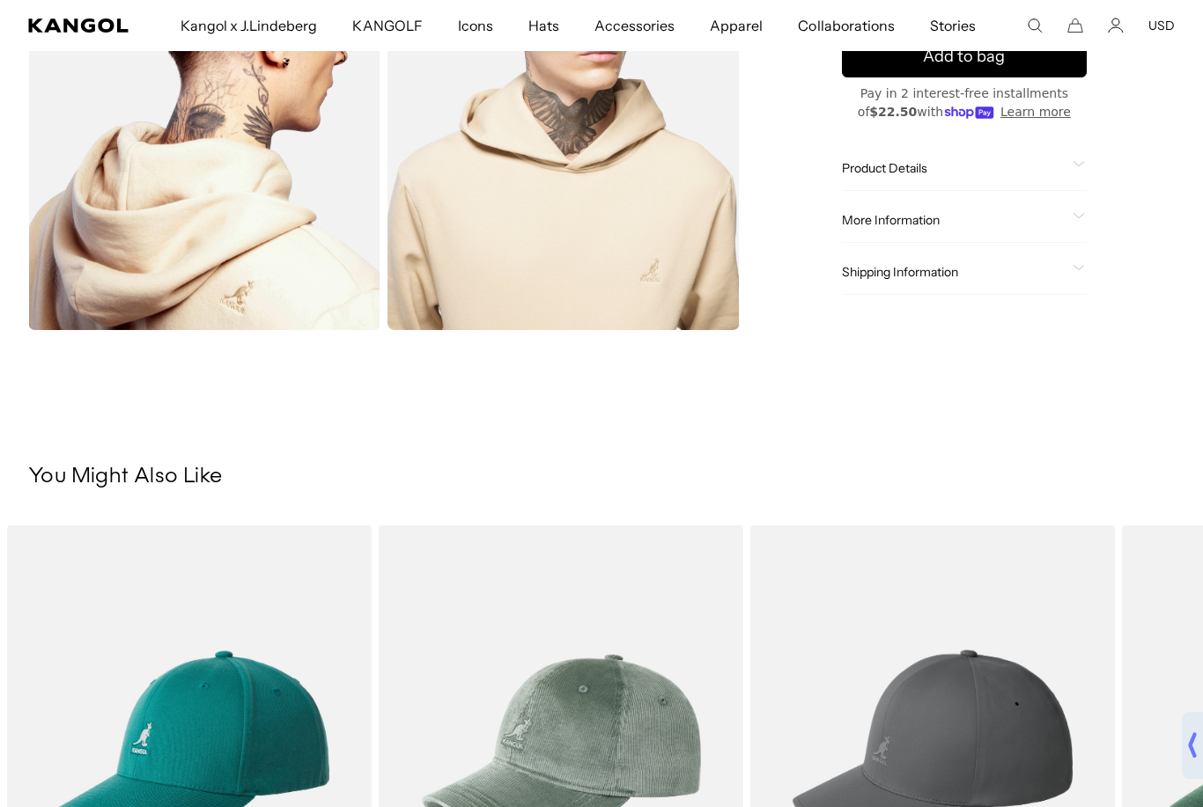
click at [1077, 162] on icon at bounding box center [1078, 164] width 12 height 6
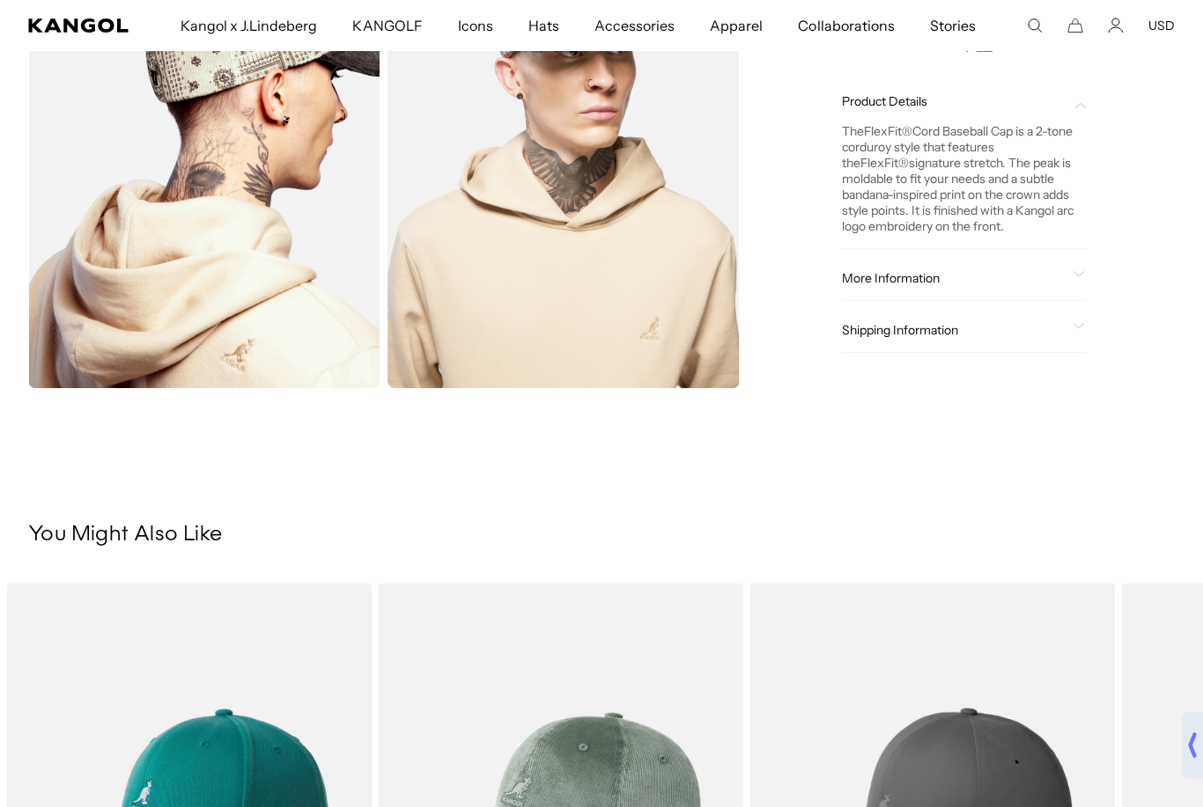
scroll to position [0, 0]
click at [1078, 254] on div "Product Details The FlexFit ® Cord Baseball Cap is a 2-tone corduroy style that…" at bounding box center [964, 216] width 245 height 274
click at [1078, 259] on div "More Information Style ID K5389 Shape Baseball Cap Fabrication Corduroy Materia…" at bounding box center [964, 278] width 245 height 45
click at [1071, 261] on div "More Information Style ID K5389 Shape Baseball Cap Fabrication Corduroy Materia…" at bounding box center [964, 278] width 245 height 45
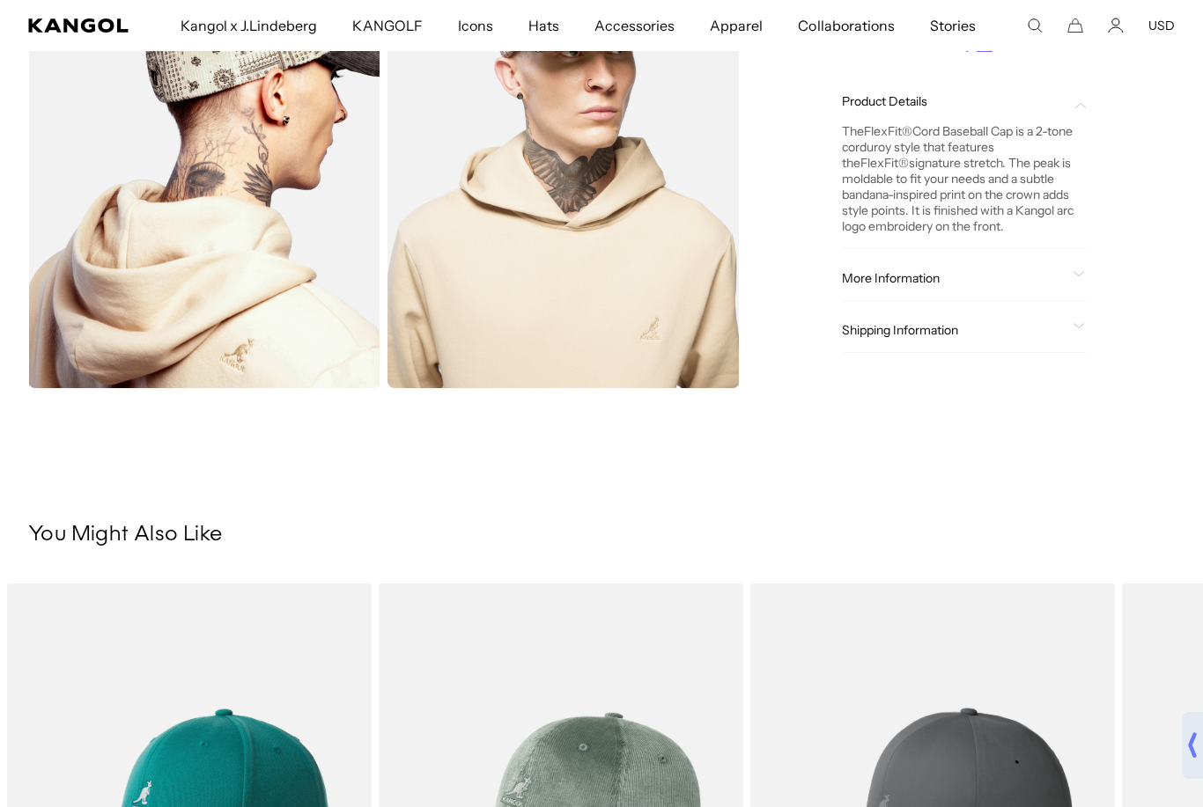
click at [1066, 260] on div "More Information Style ID K5389 Shape Baseball Cap Fabrication Corduroy Materia…" at bounding box center [964, 278] width 245 height 45
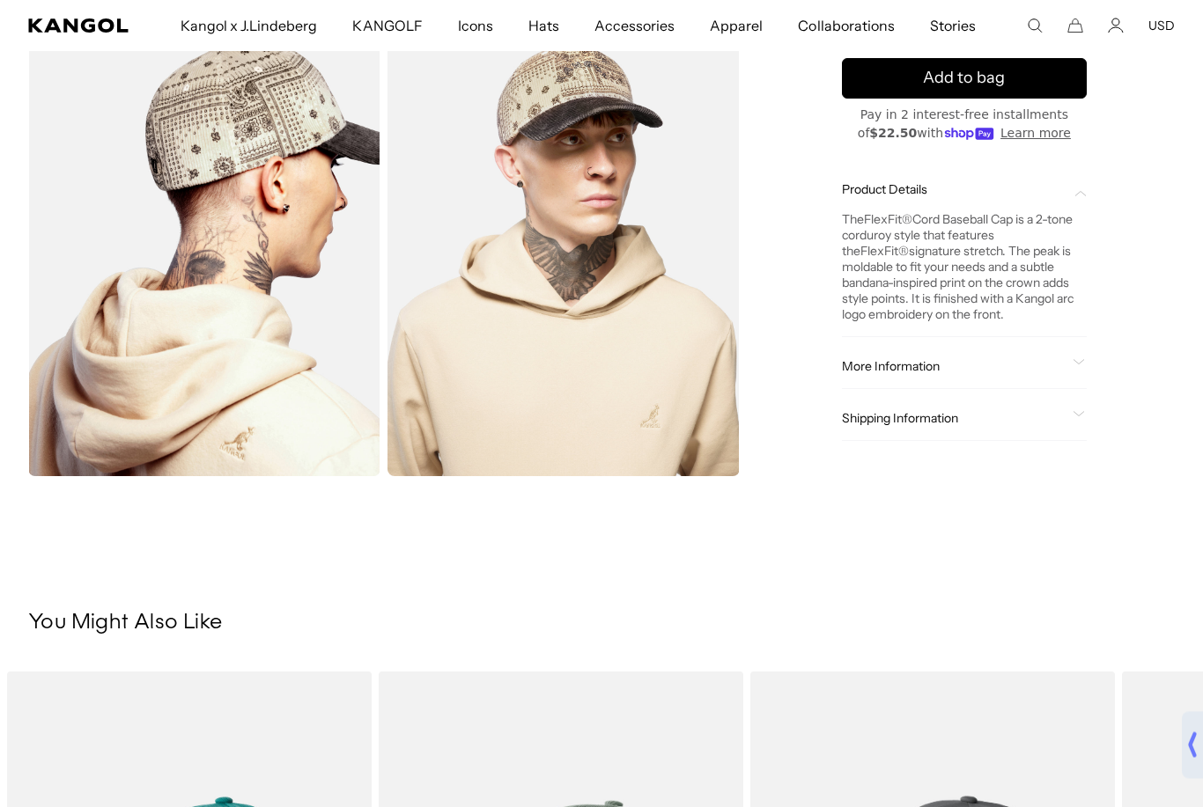
scroll to position [465, 0]
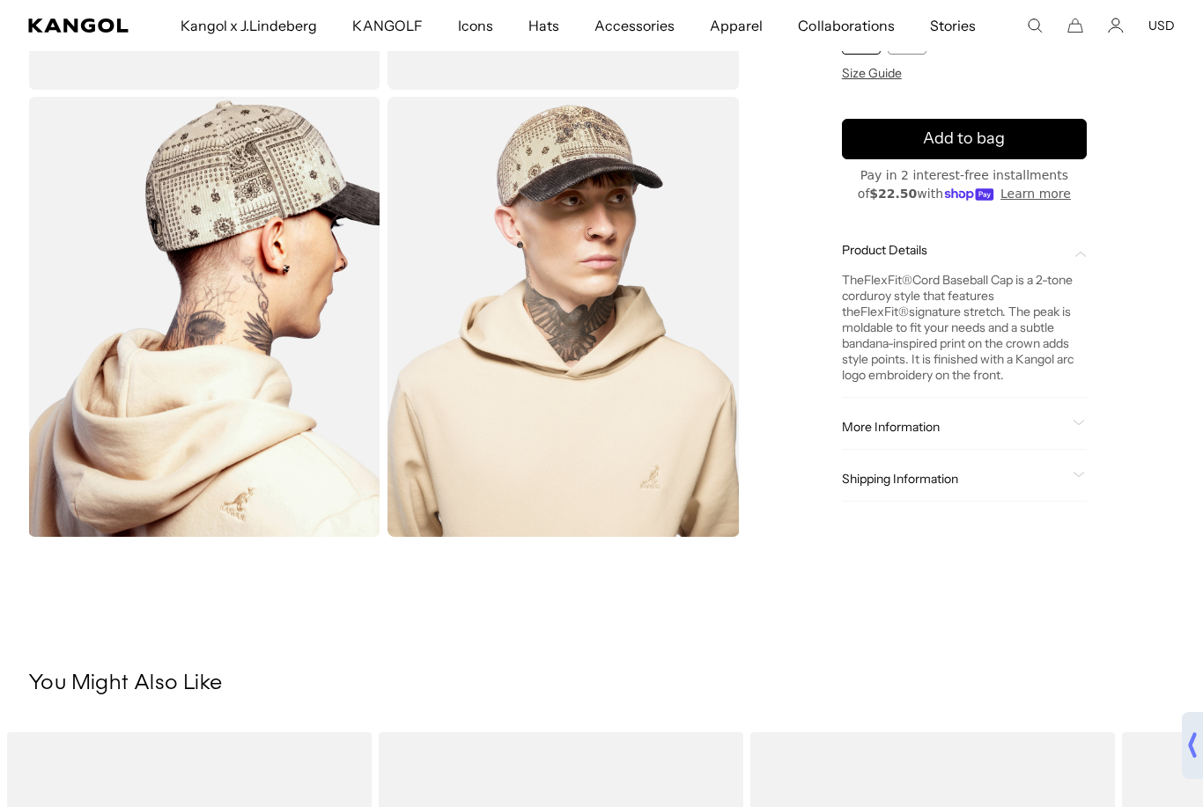
click at [1056, 424] on span "More Information" at bounding box center [954, 427] width 224 height 16
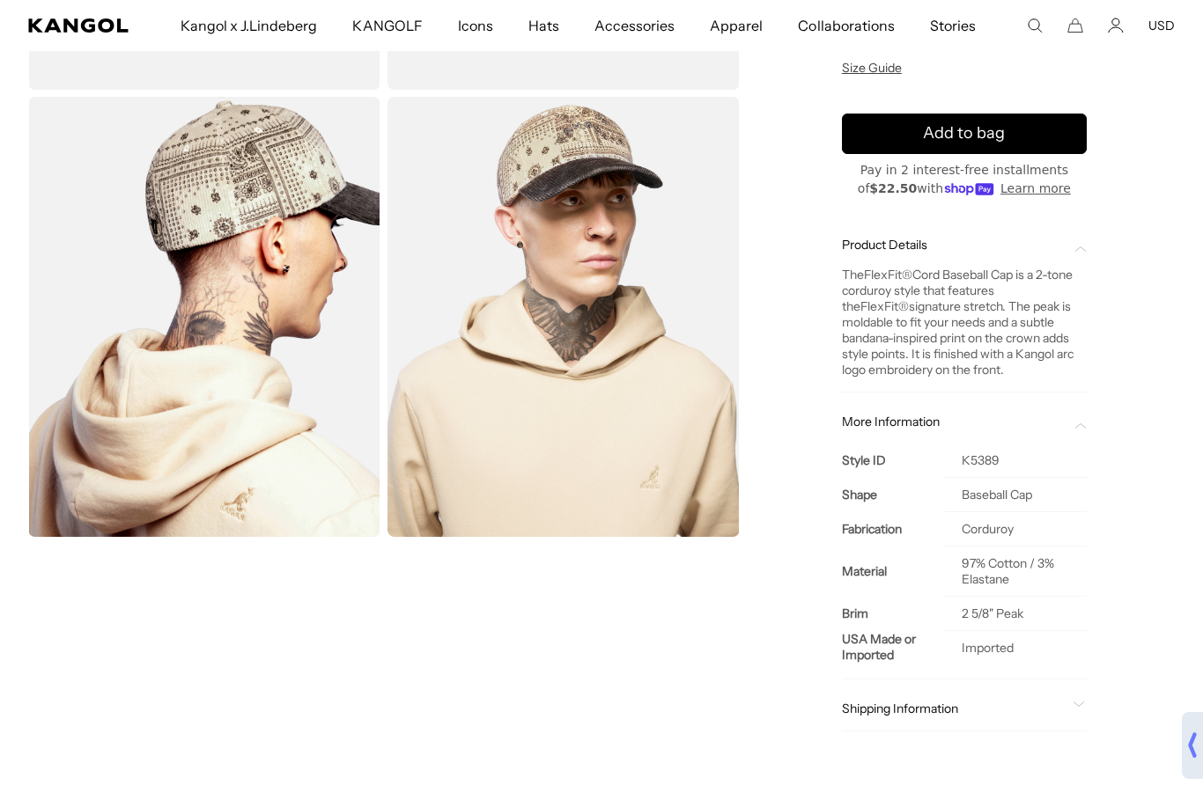
scroll to position [0, 0]
